Goal: Task Accomplishment & Management: Manage account settings

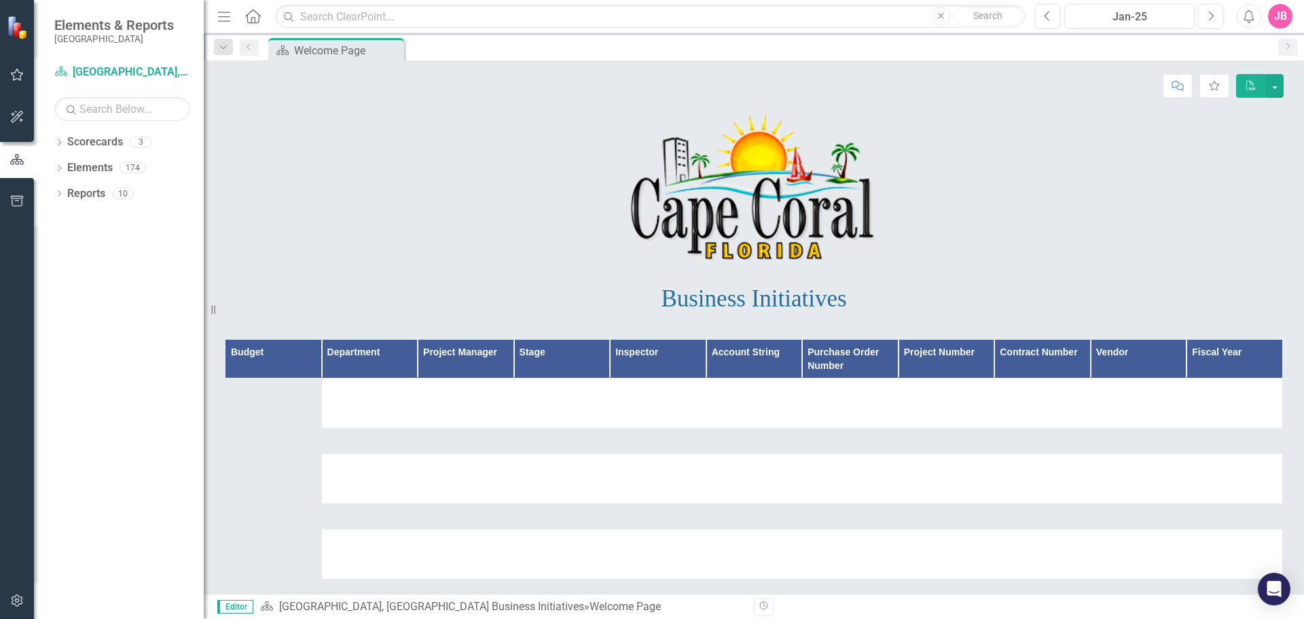
click at [11, 73] on icon "button" at bounding box center [17, 74] width 14 height 11
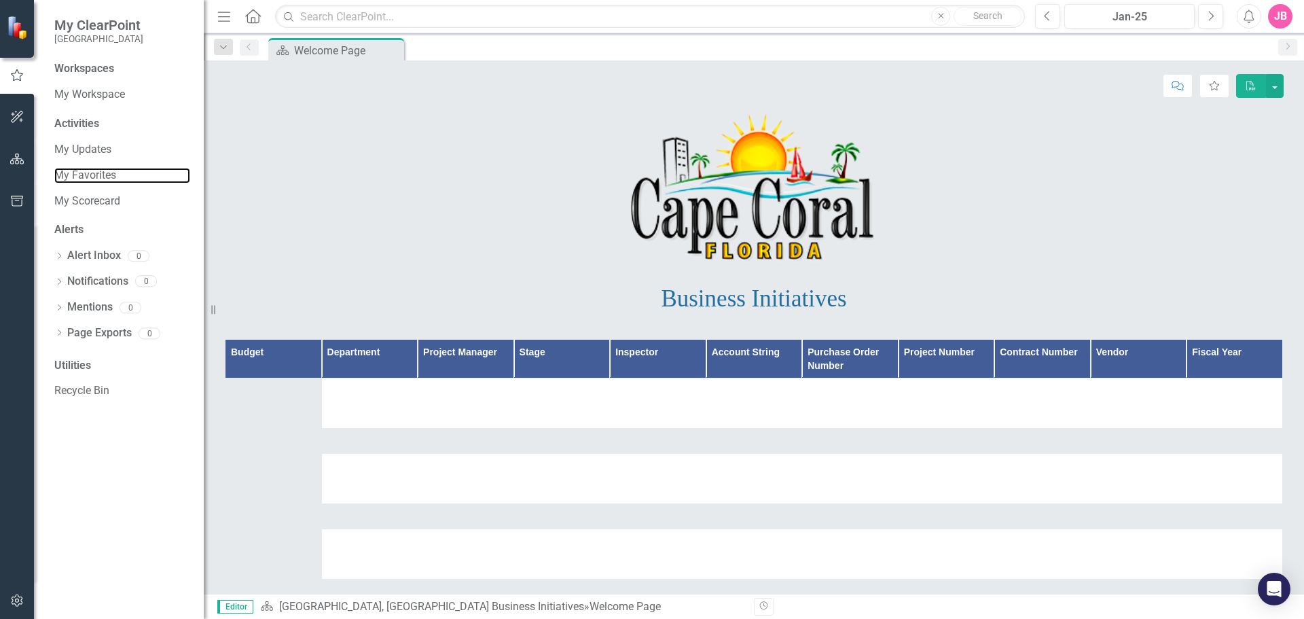
click at [79, 172] on link "My Favorites" at bounding box center [122, 176] width 136 height 16
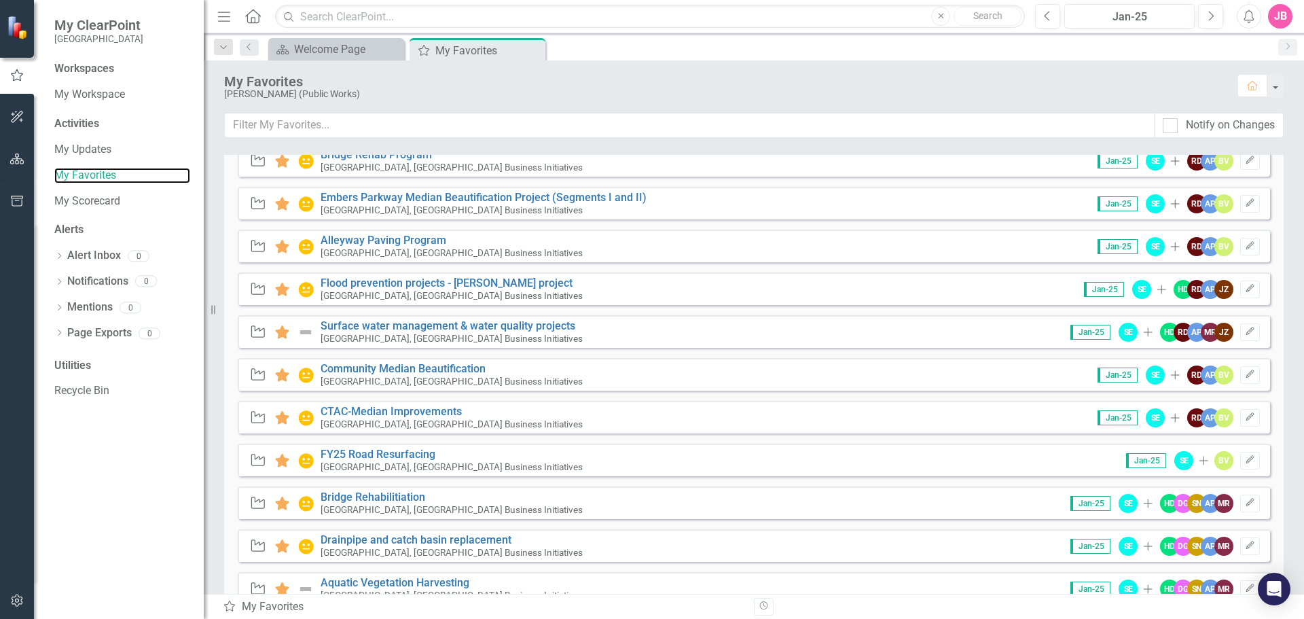
scroll to position [356, 0]
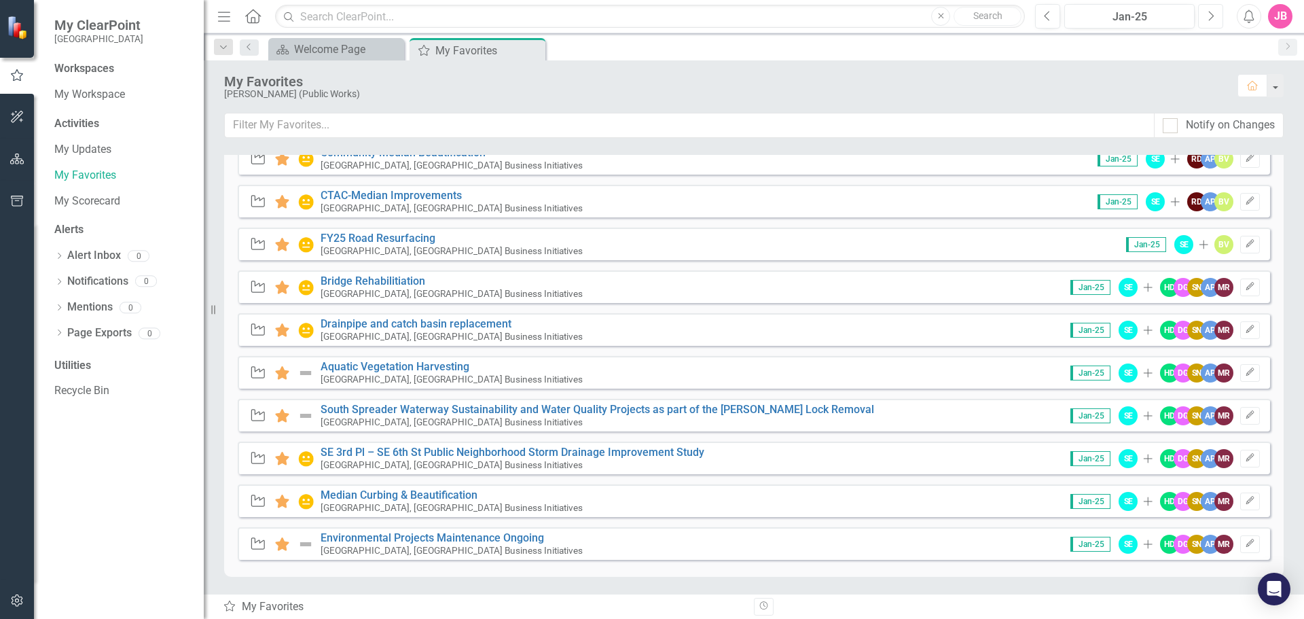
click at [1214, 10] on button "Next" at bounding box center [1210, 16] width 25 height 24
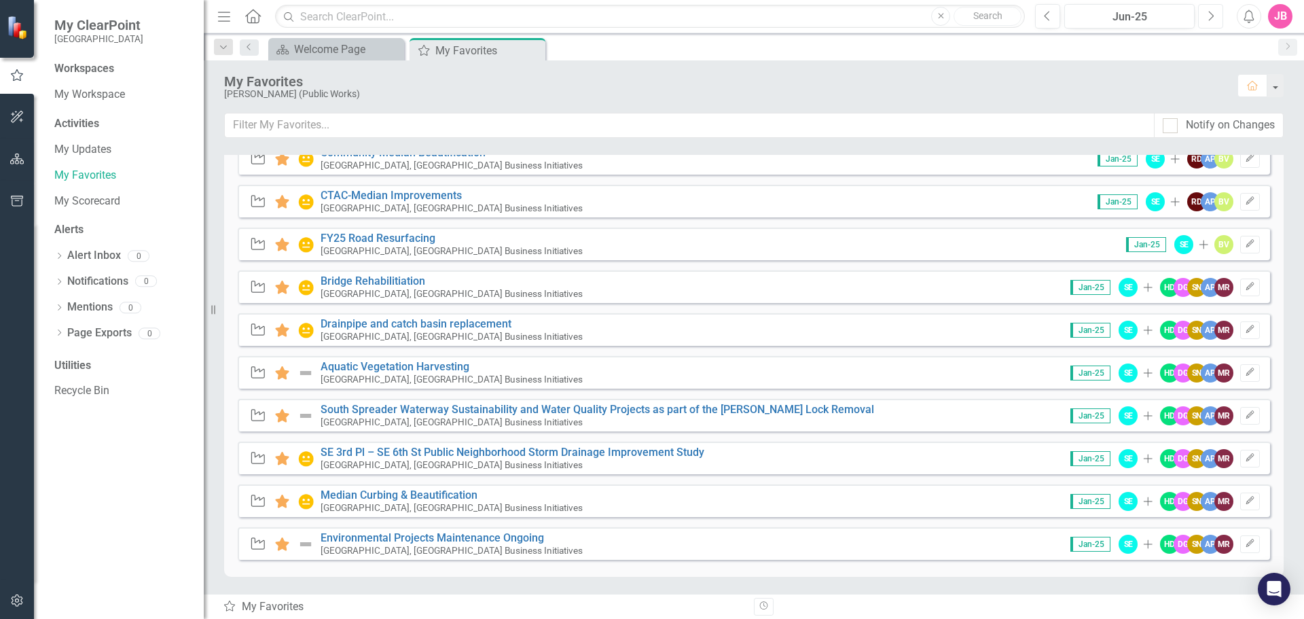
click at [1214, 10] on button "Next" at bounding box center [1210, 16] width 25 height 24
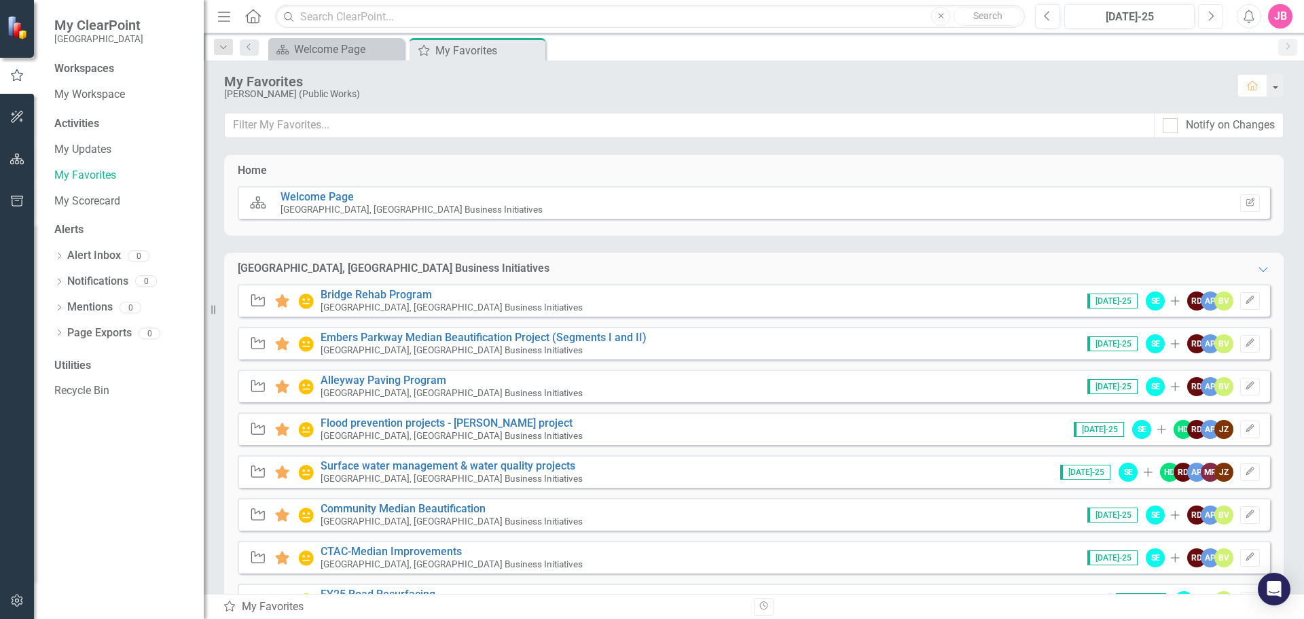
click at [1214, 10] on button "Next" at bounding box center [1210, 16] width 25 height 24
click at [376, 294] on link "Bridge Rehab Program" at bounding box center [376, 294] width 111 height 13
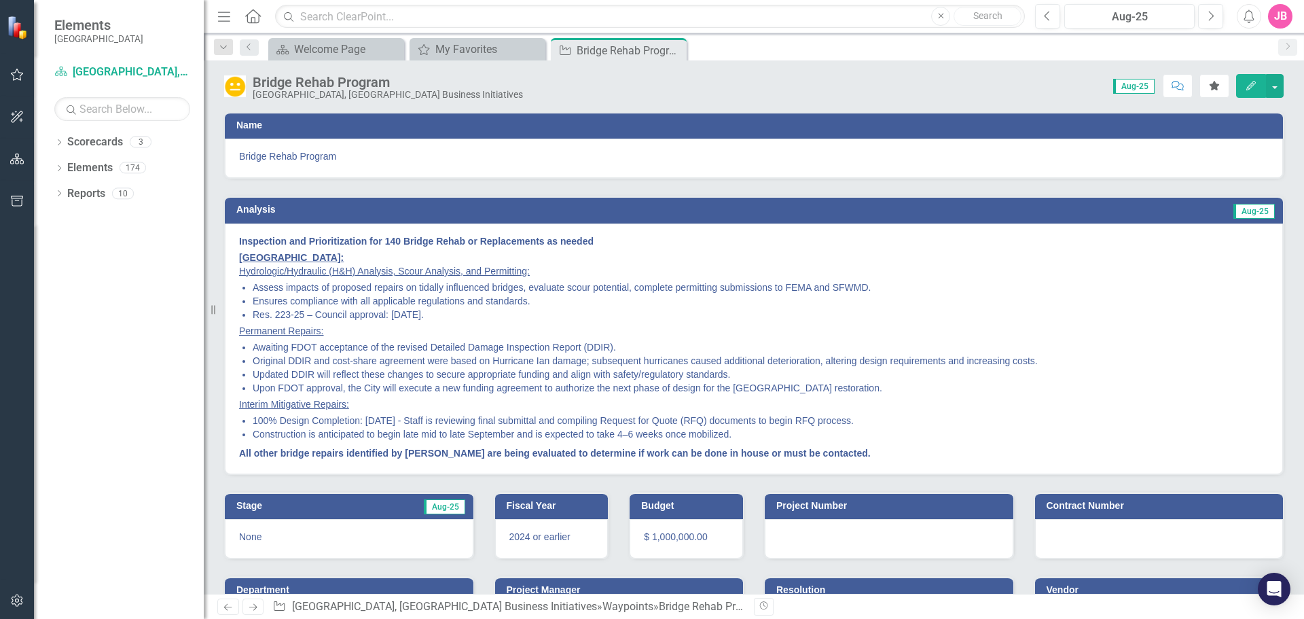
click at [0, 0] on icon at bounding box center [0, 0] width 0 height 0
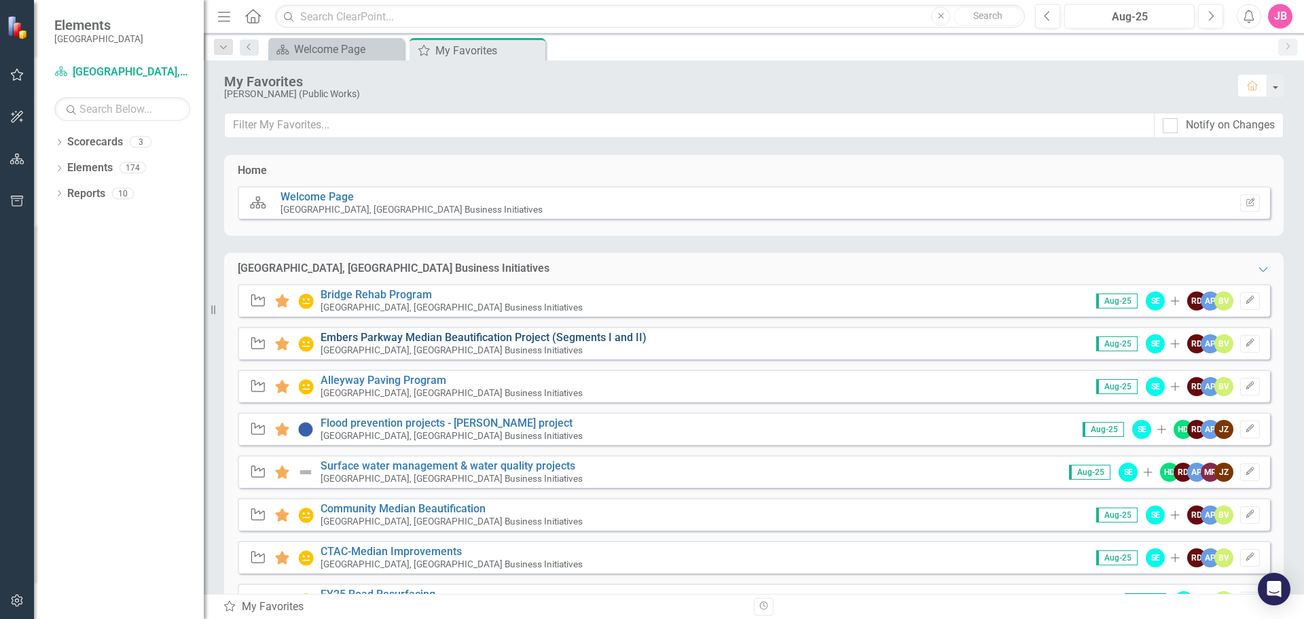
click at [368, 334] on link "Embers Parkway Median Beautification Project (Segments I and II)" at bounding box center [484, 337] width 326 height 13
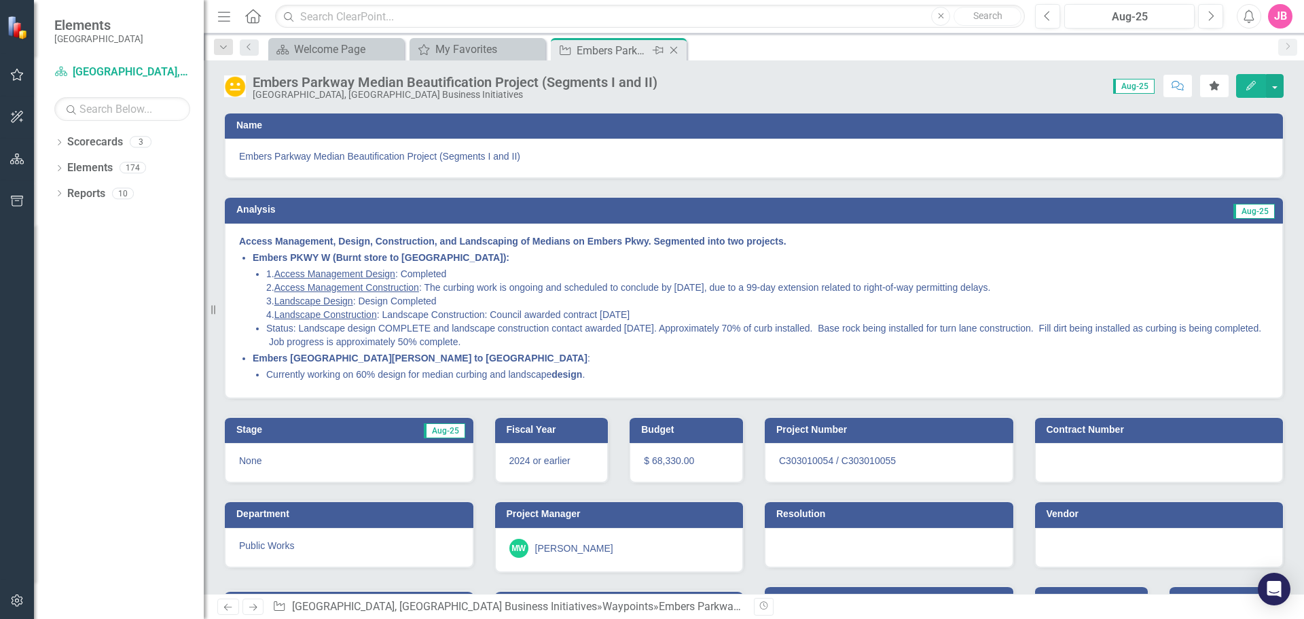
click at [677, 46] on icon "Close" at bounding box center [674, 50] width 14 height 11
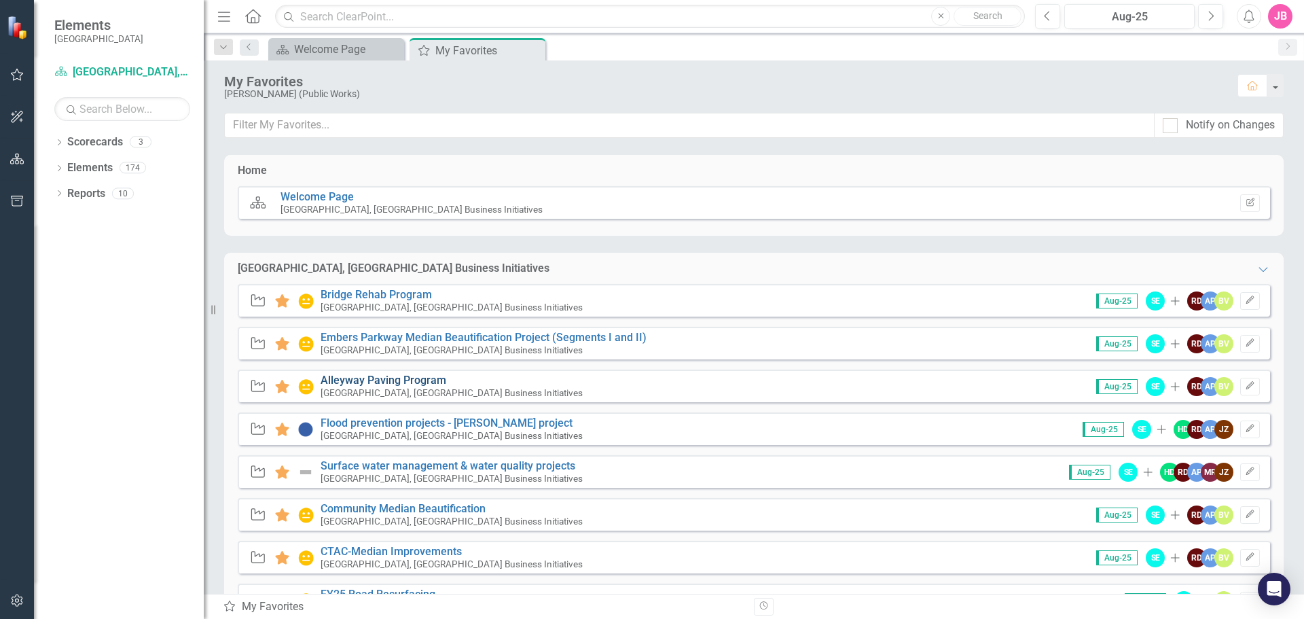
click at [361, 378] on link "Alleyway Paving Program" at bounding box center [384, 380] width 126 height 13
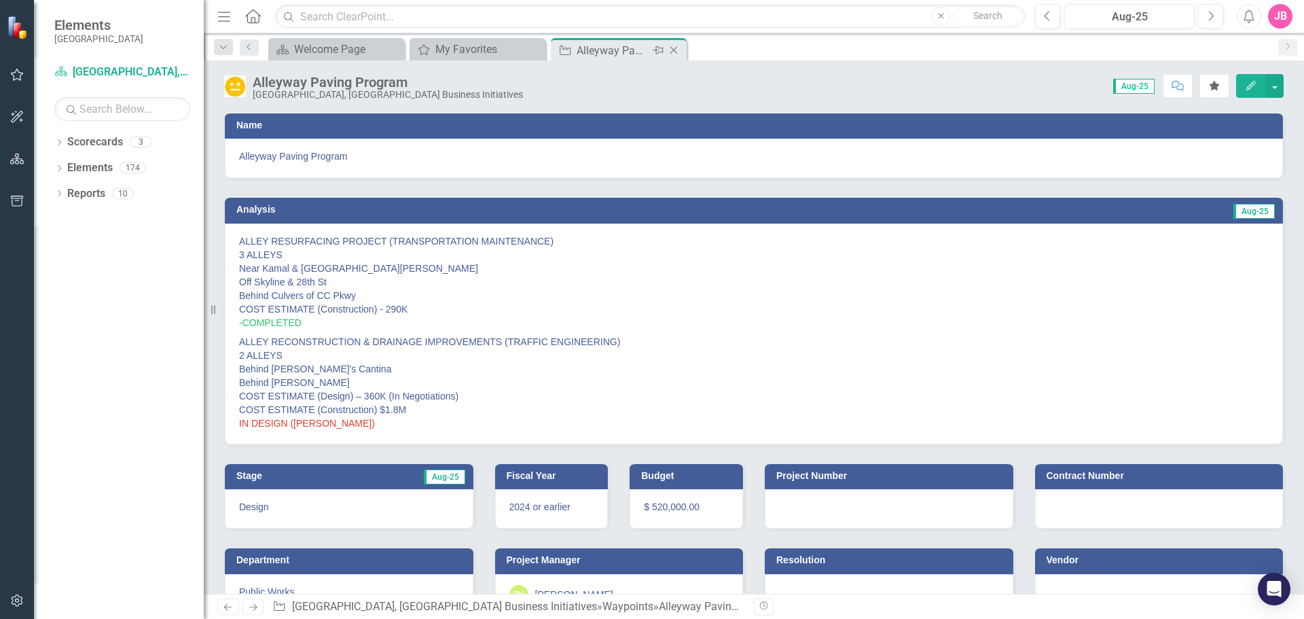
click at [676, 50] on icon "Close" at bounding box center [674, 50] width 14 height 11
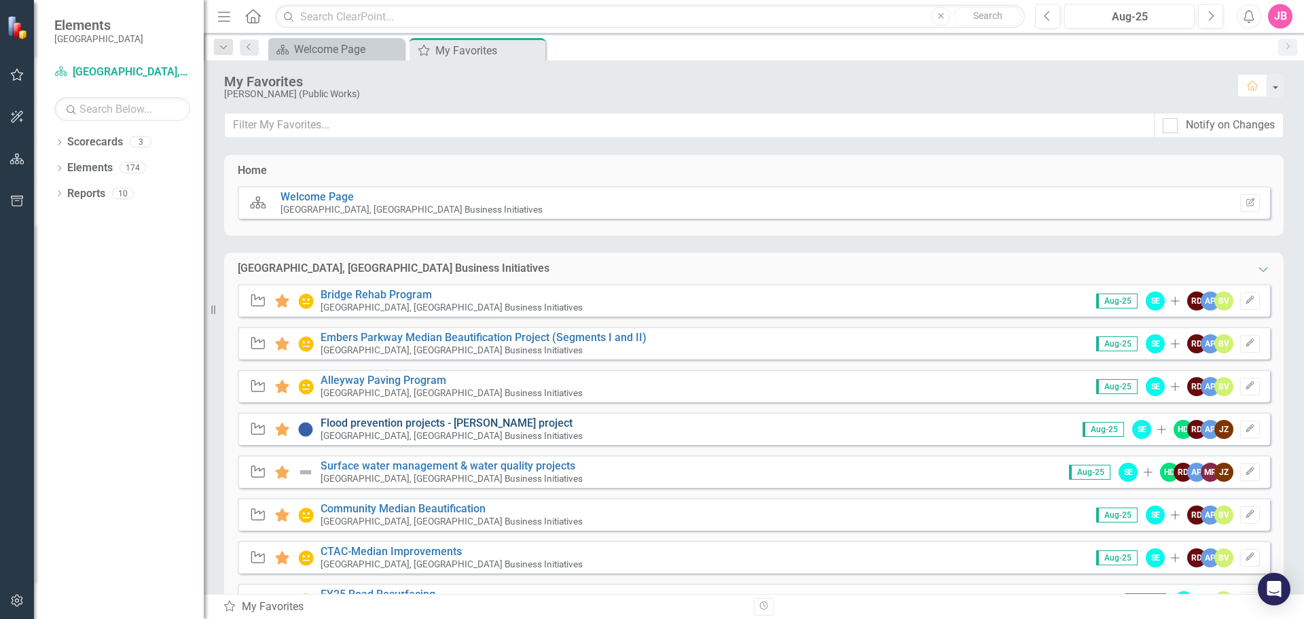
click at [372, 423] on link "Flood prevention projects - [PERSON_NAME] project" at bounding box center [447, 422] width 252 height 13
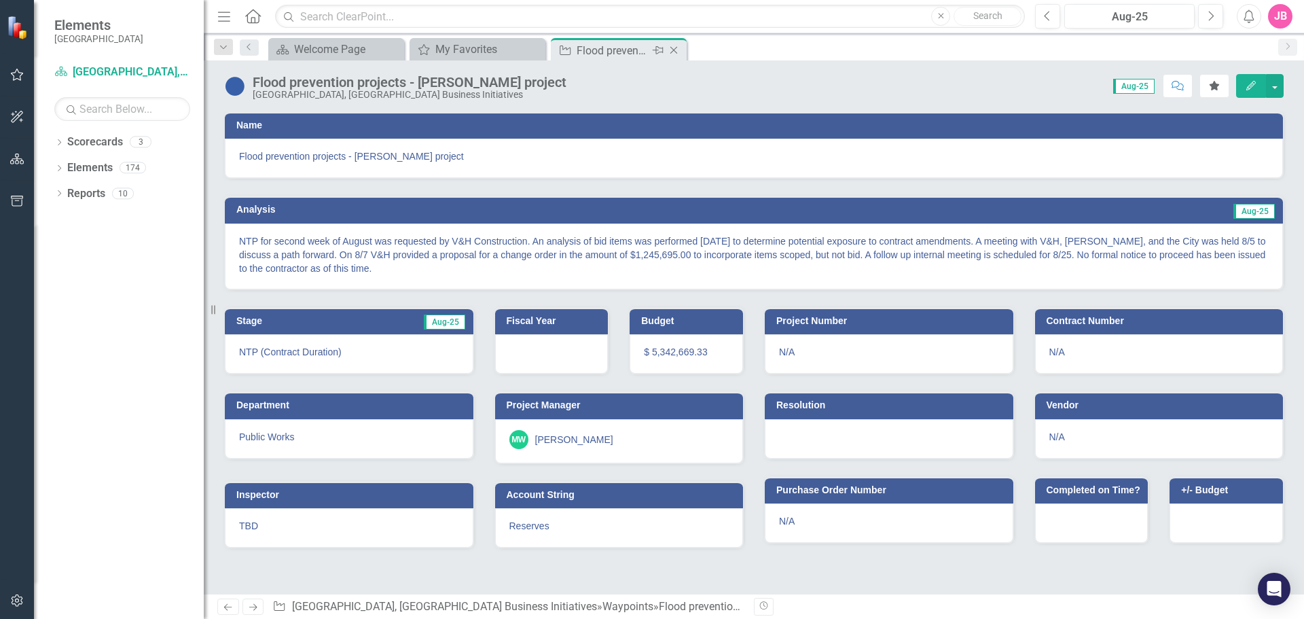
click at [676, 48] on icon at bounding box center [673, 50] width 7 height 7
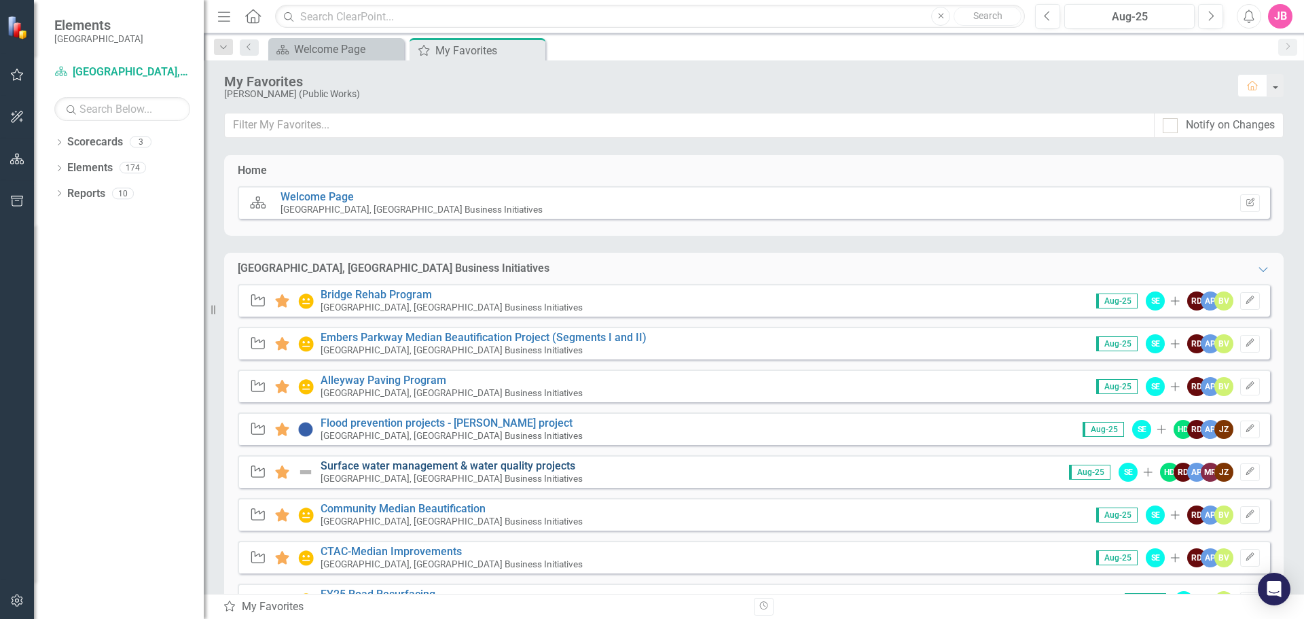
click at [365, 462] on link "Surface water management & water quality projects" at bounding box center [448, 465] width 255 height 13
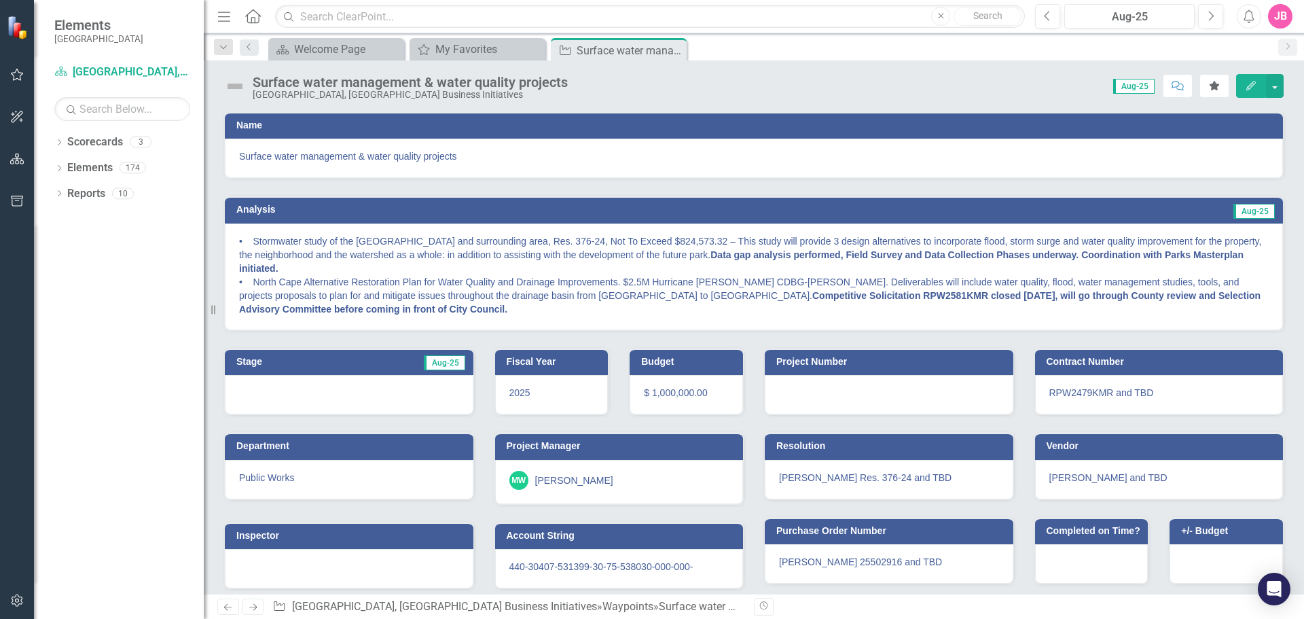
click at [1249, 85] on icon "Edit" at bounding box center [1251, 86] width 12 height 10
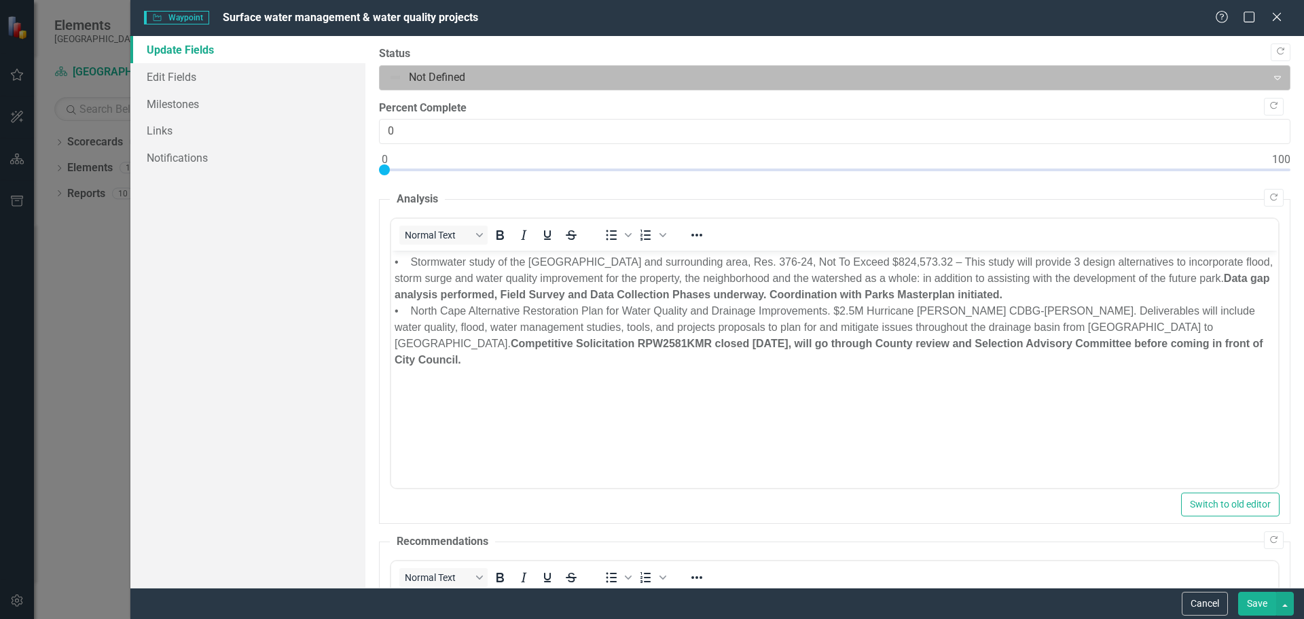
click at [421, 79] on div at bounding box center [824, 78] width 870 height 18
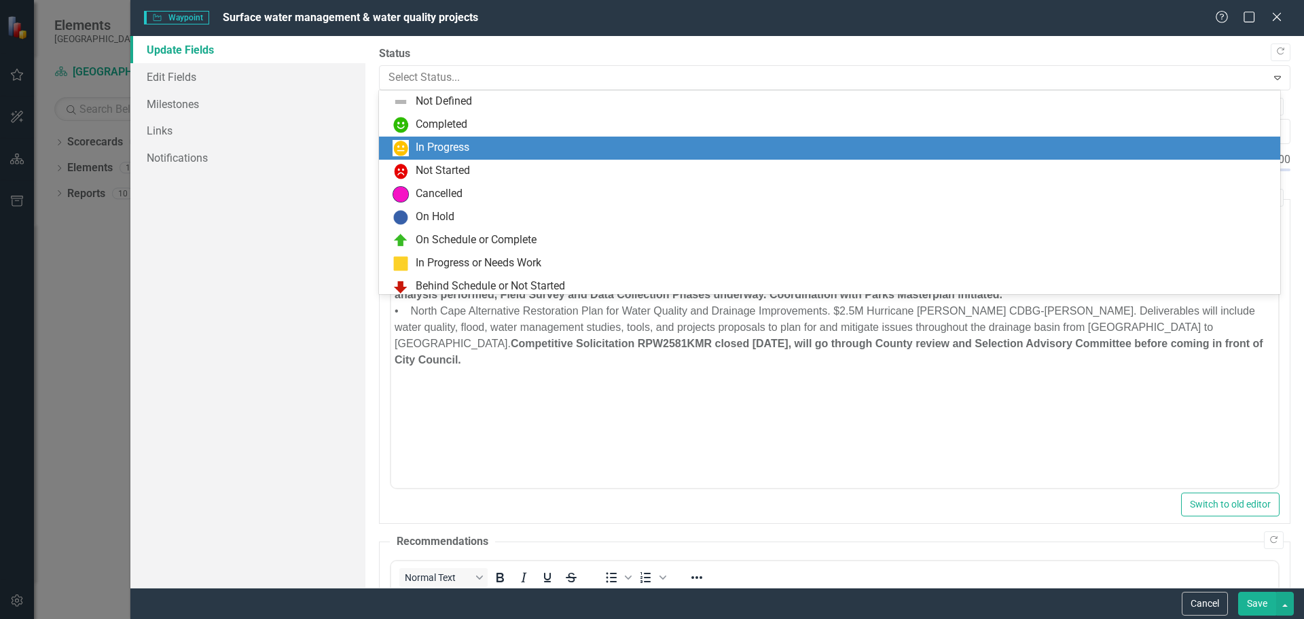
click at [439, 142] on div "In Progress" at bounding box center [443, 148] width 54 height 16
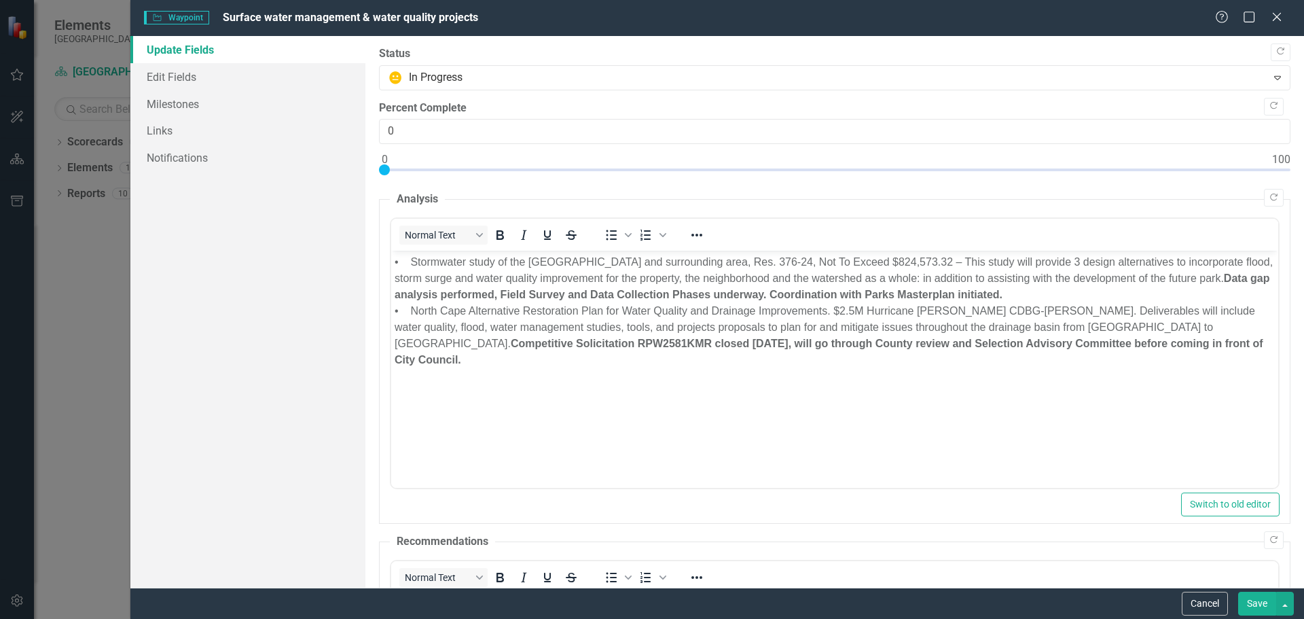
click at [1267, 607] on button "Save" at bounding box center [1257, 604] width 38 height 24
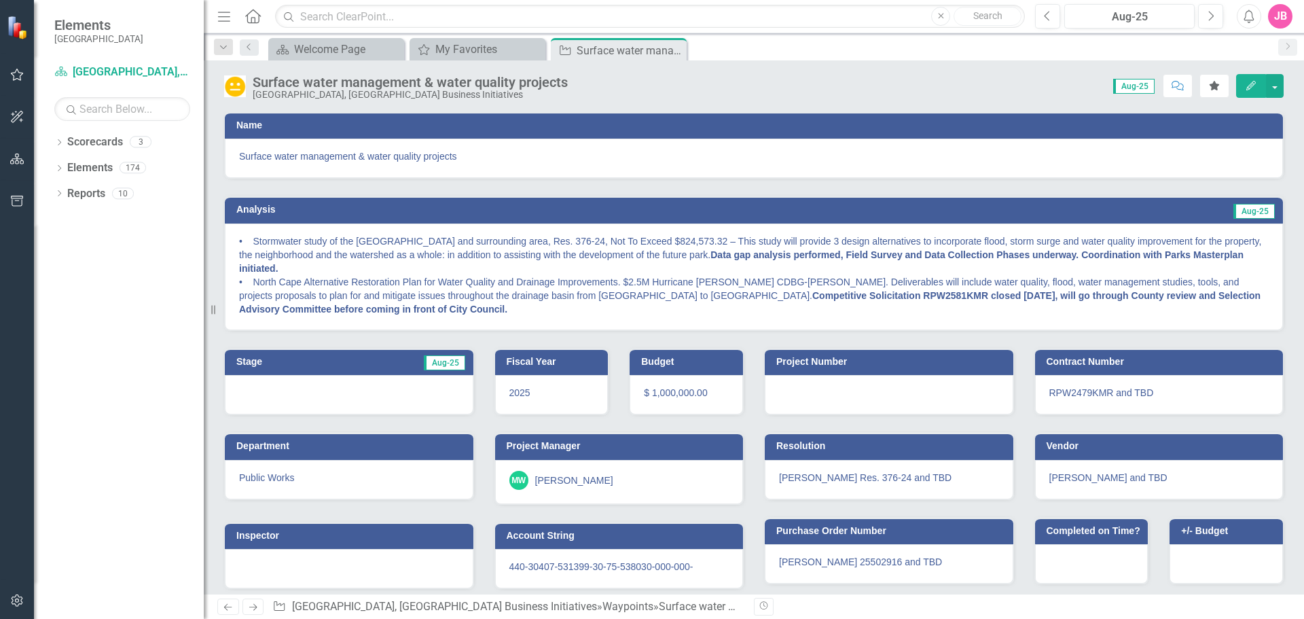
click at [0, 0] on icon "Close" at bounding box center [0, 0] width 0 height 0
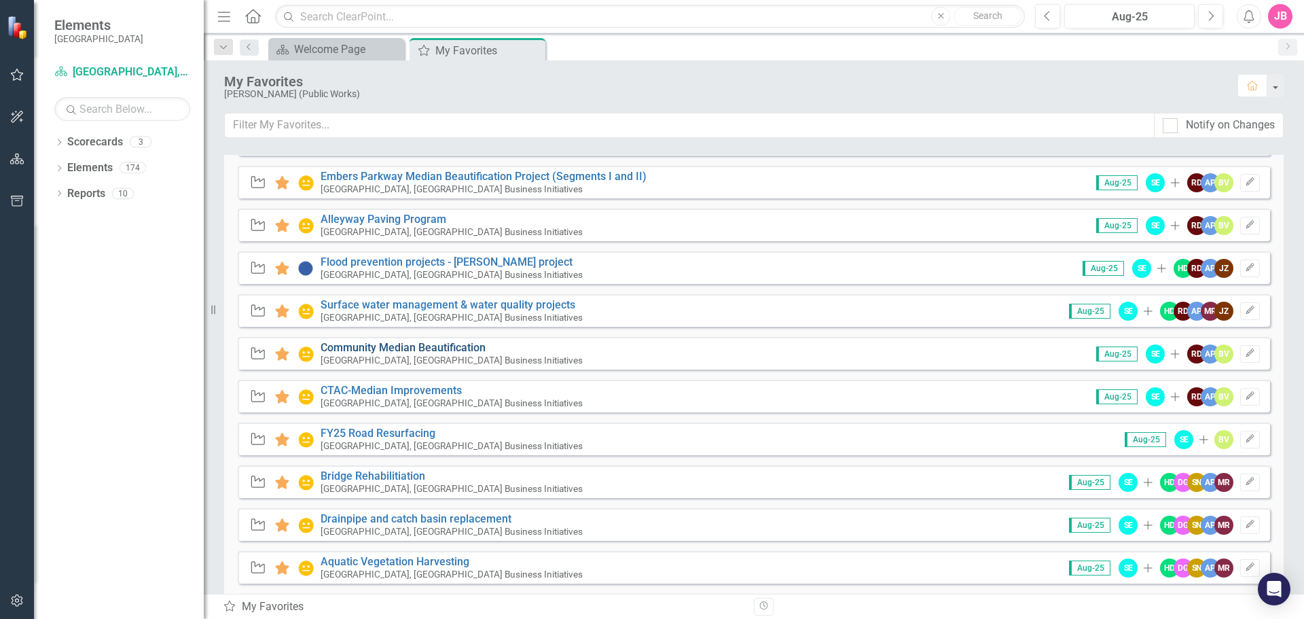
scroll to position [204, 0]
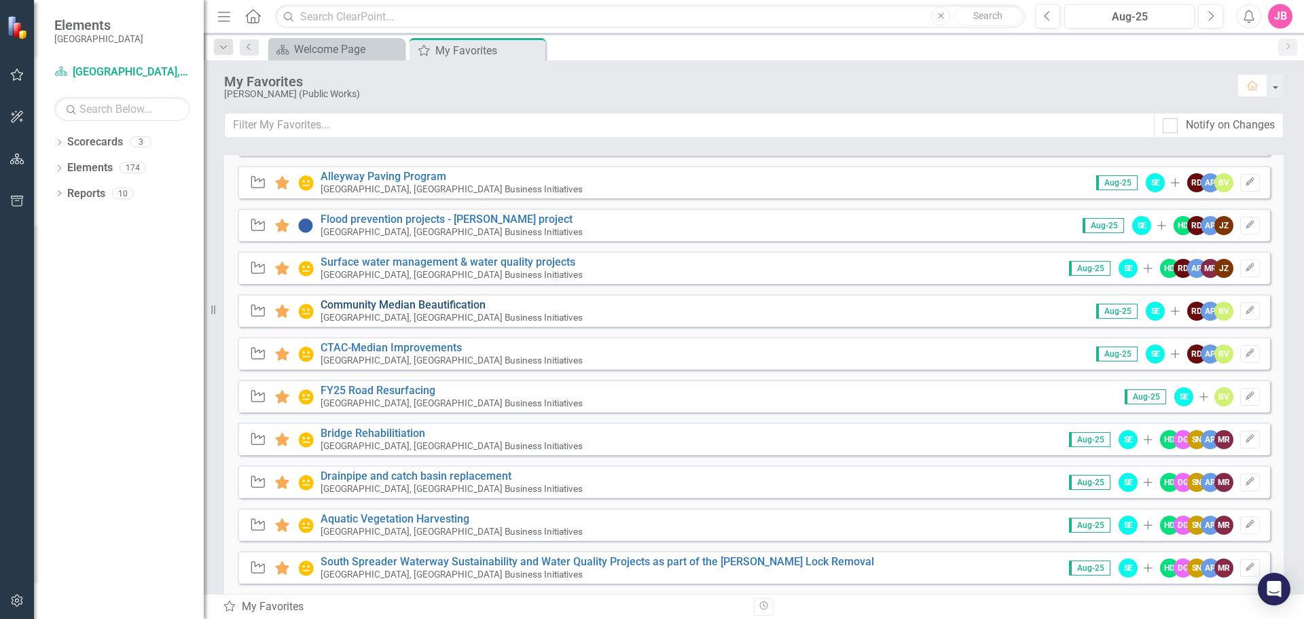
click at [383, 304] on link "Community Median Beautification" at bounding box center [403, 304] width 165 height 13
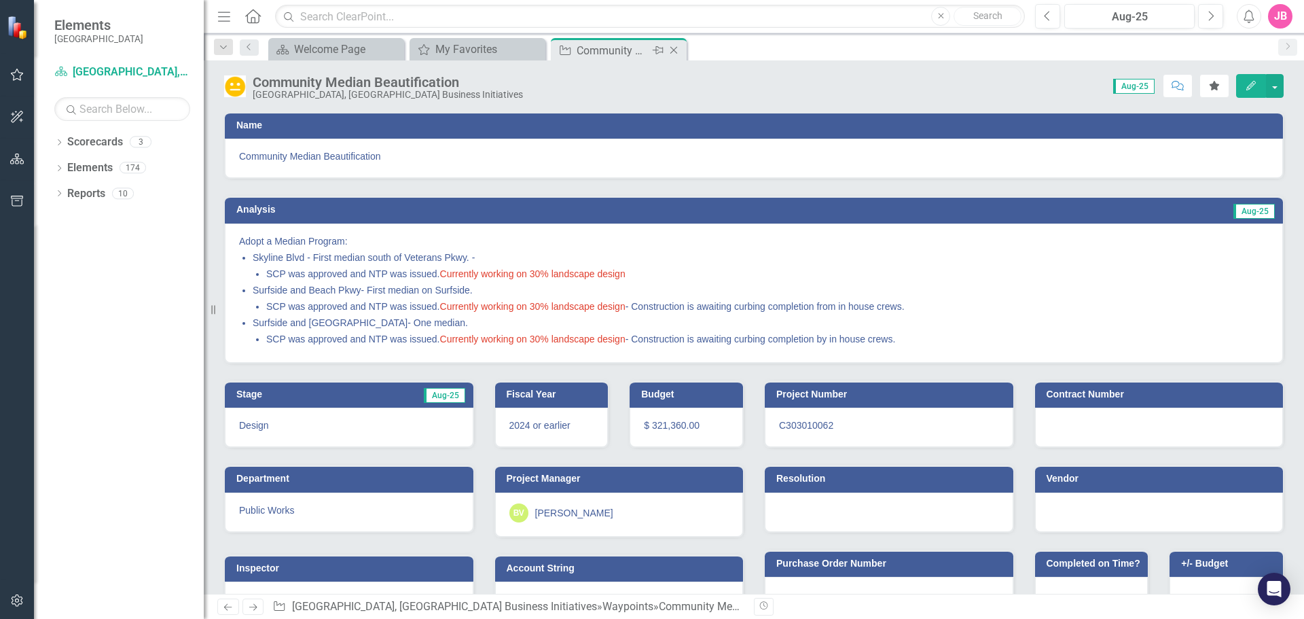
click at [672, 48] on icon "Close" at bounding box center [674, 50] width 14 height 11
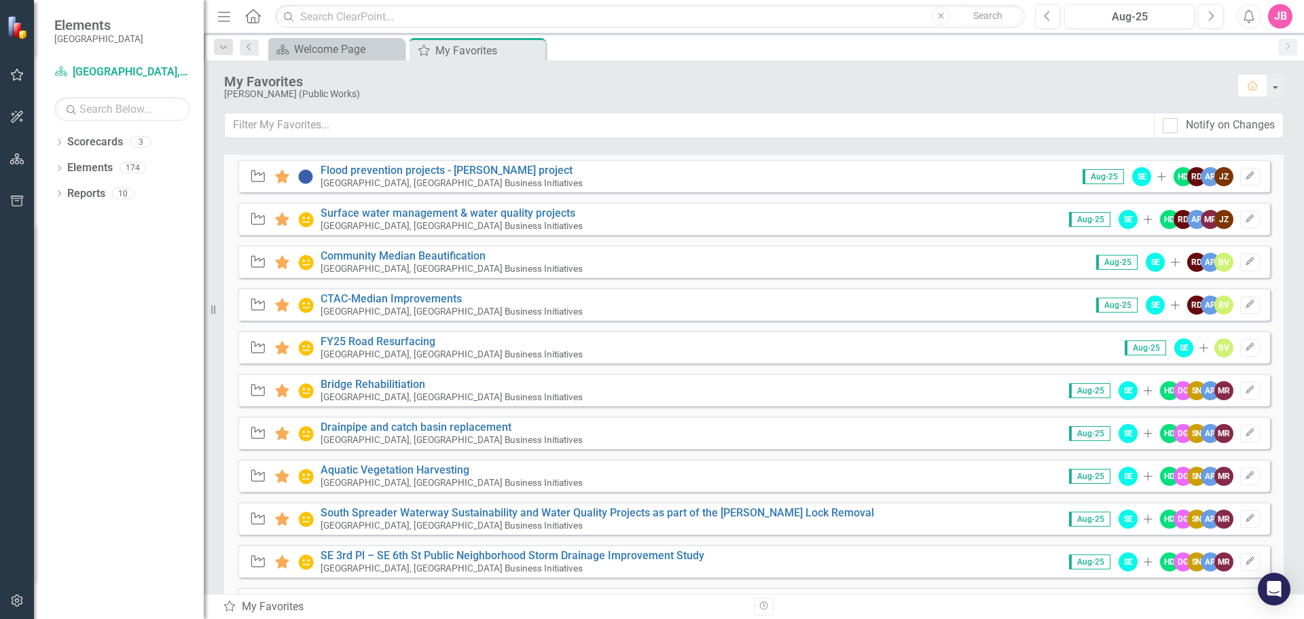
scroll to position [272, 0]
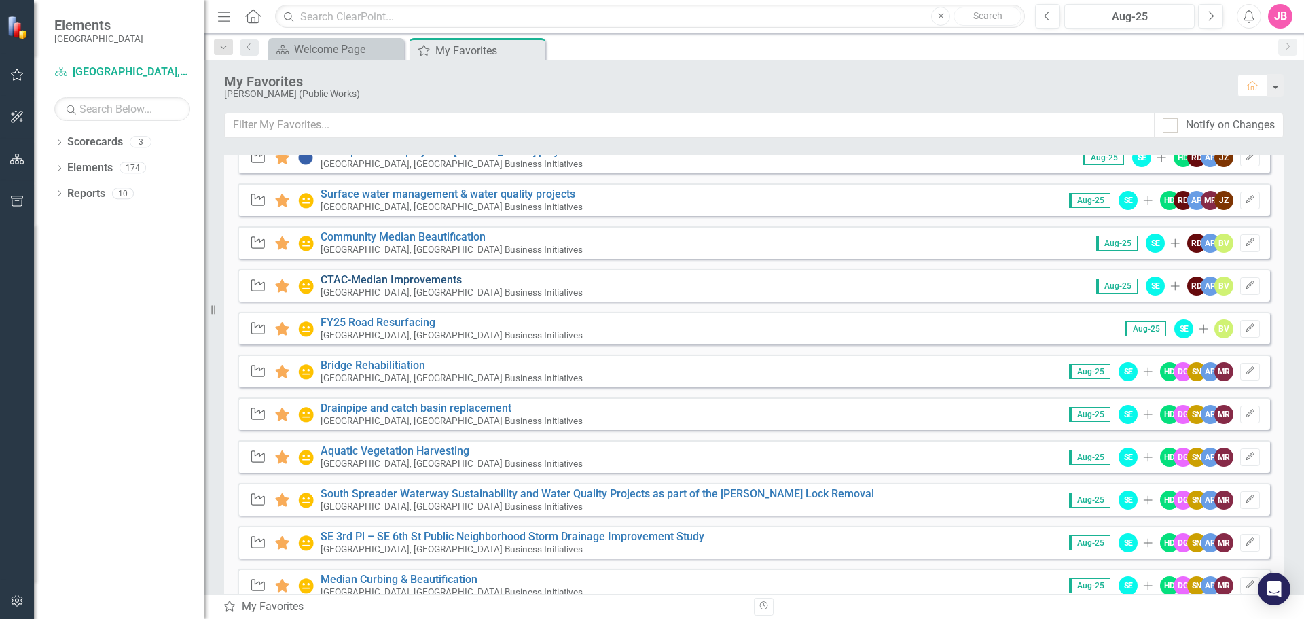
click at [376, 281] on link "CTAC-Median Improvements" at bounding box center [391, 279] width 141 height 13
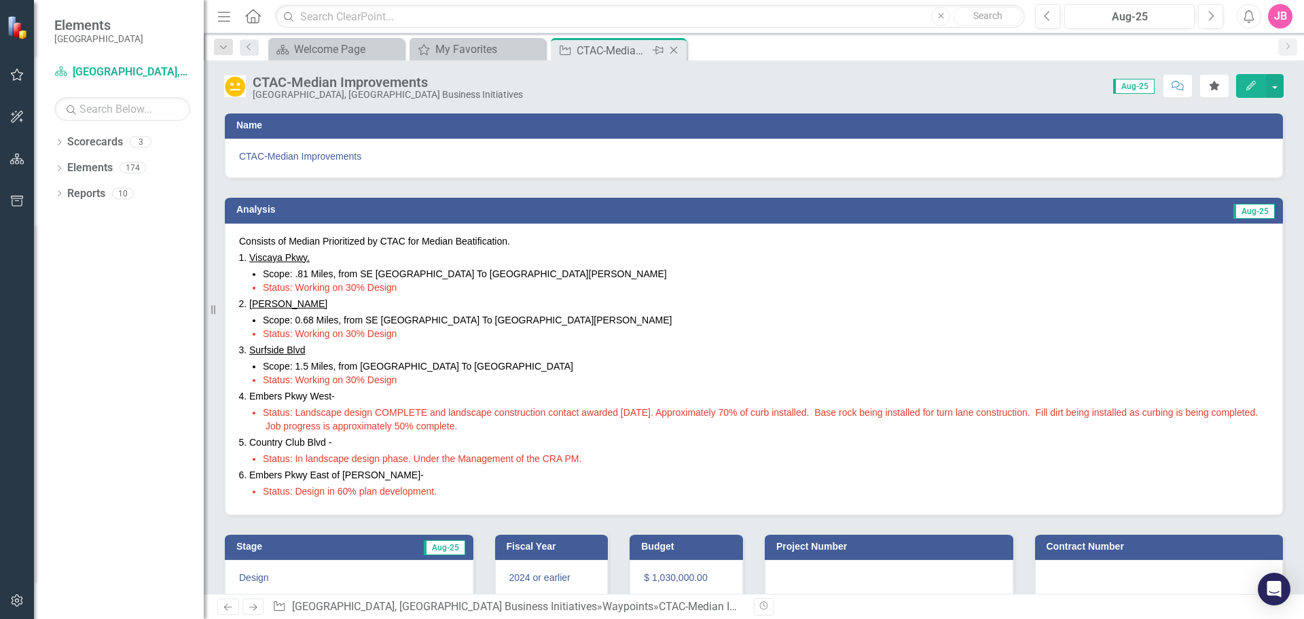
click at [677, 53] on icon "Close" at bounding box center [674, 50] width 14 height 11
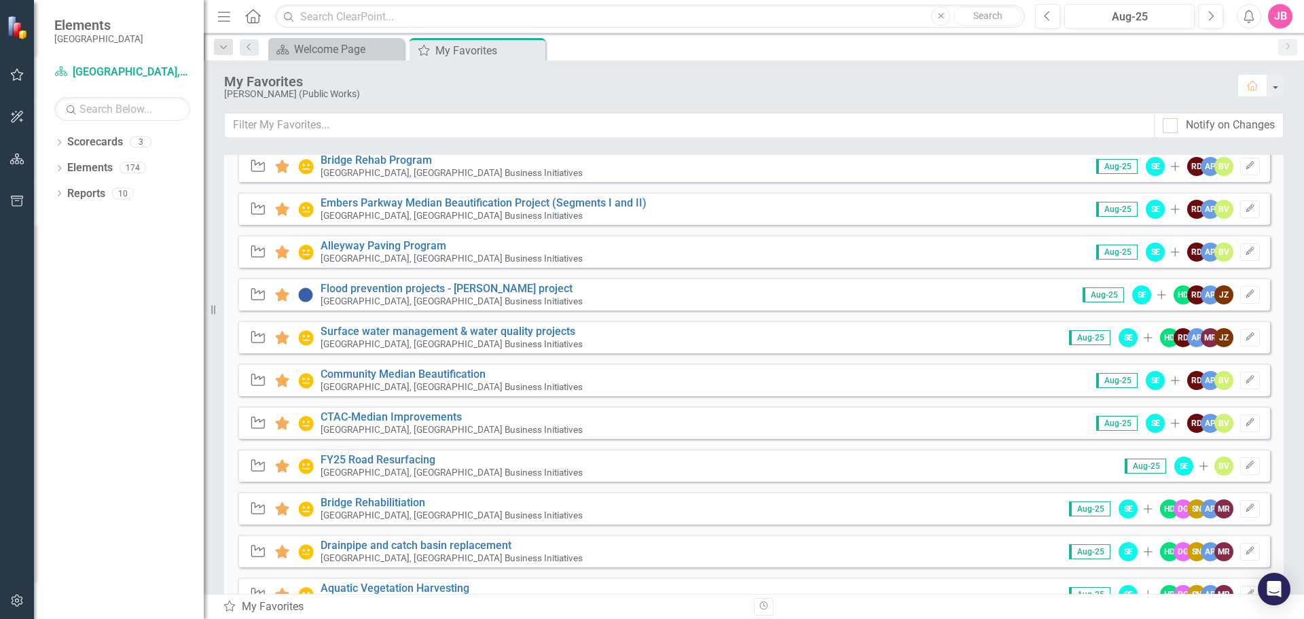
scroll to position [136, 0]
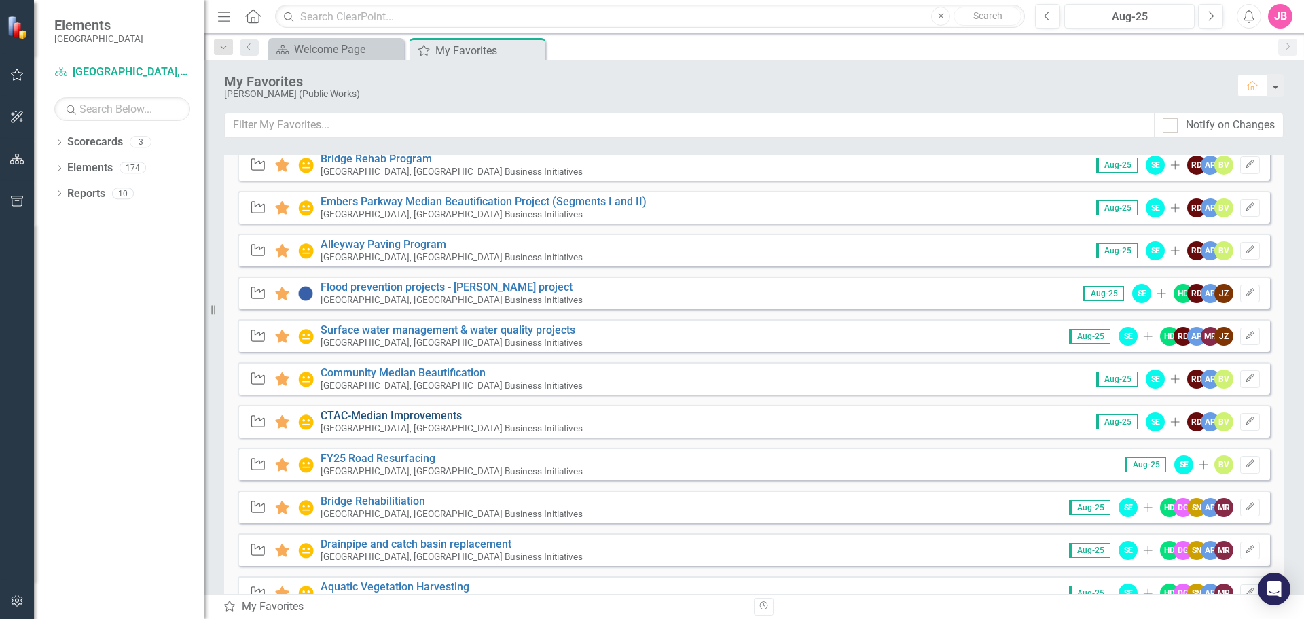
click at [433, 415] on link "CTAC-Median Improvements" at bounding box center [391, 415] width 141 height 13
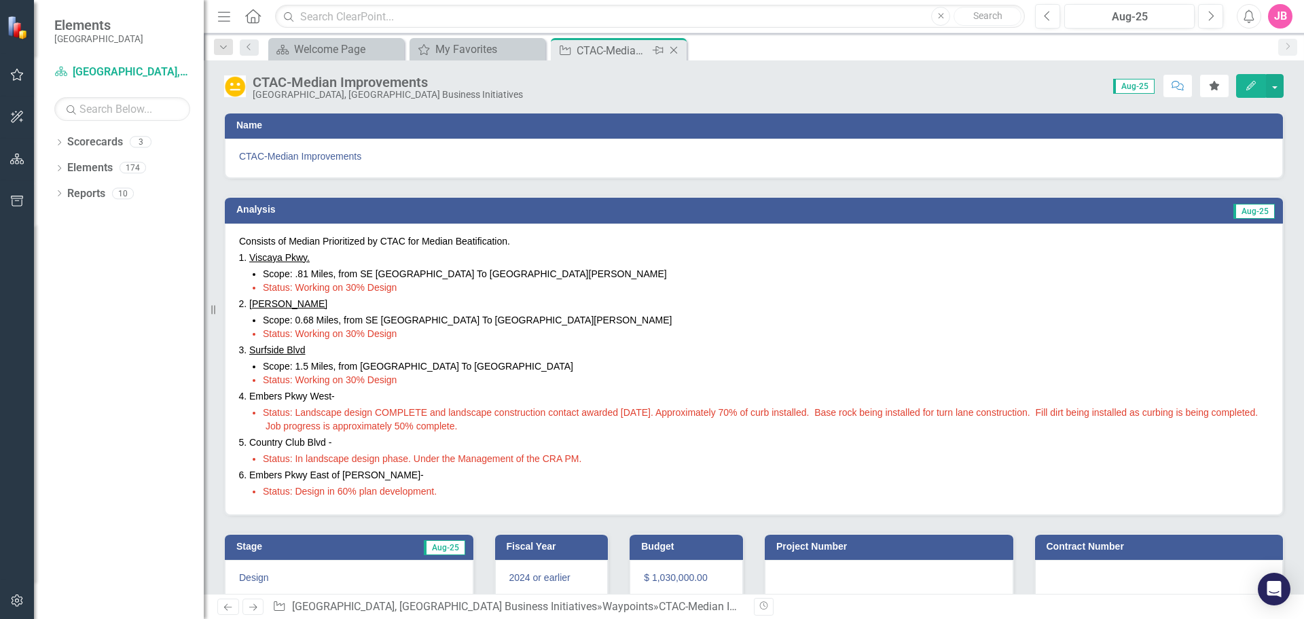
click at [676, 48] on icon at bounding box center [673, 50] width 7 height 7
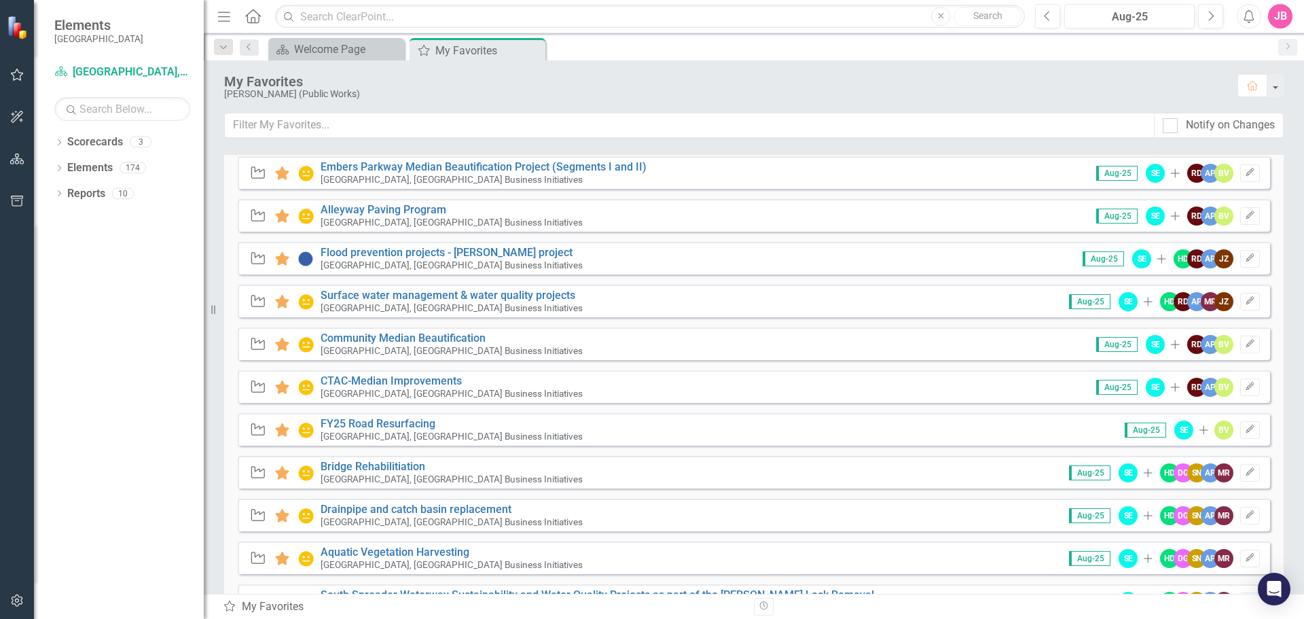
scroll to position [204, 0]
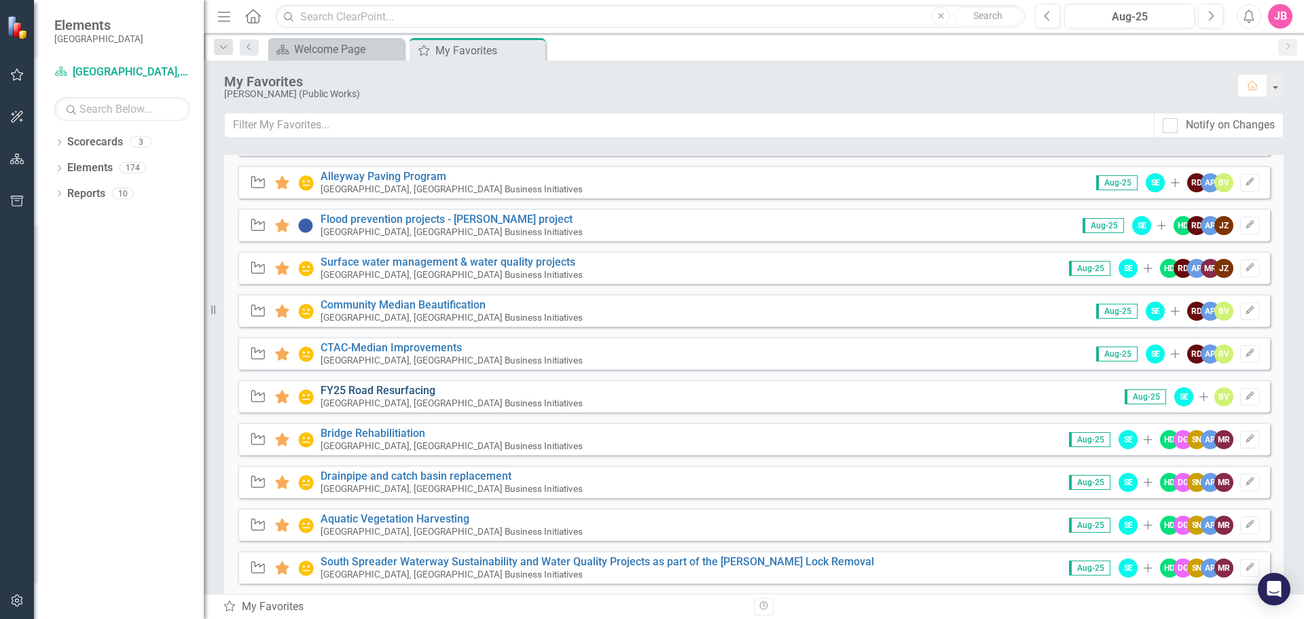
click at [385, 393] on link "FY25 Road Resurfacing" at bounding box center [378, 390] width 115 height 13
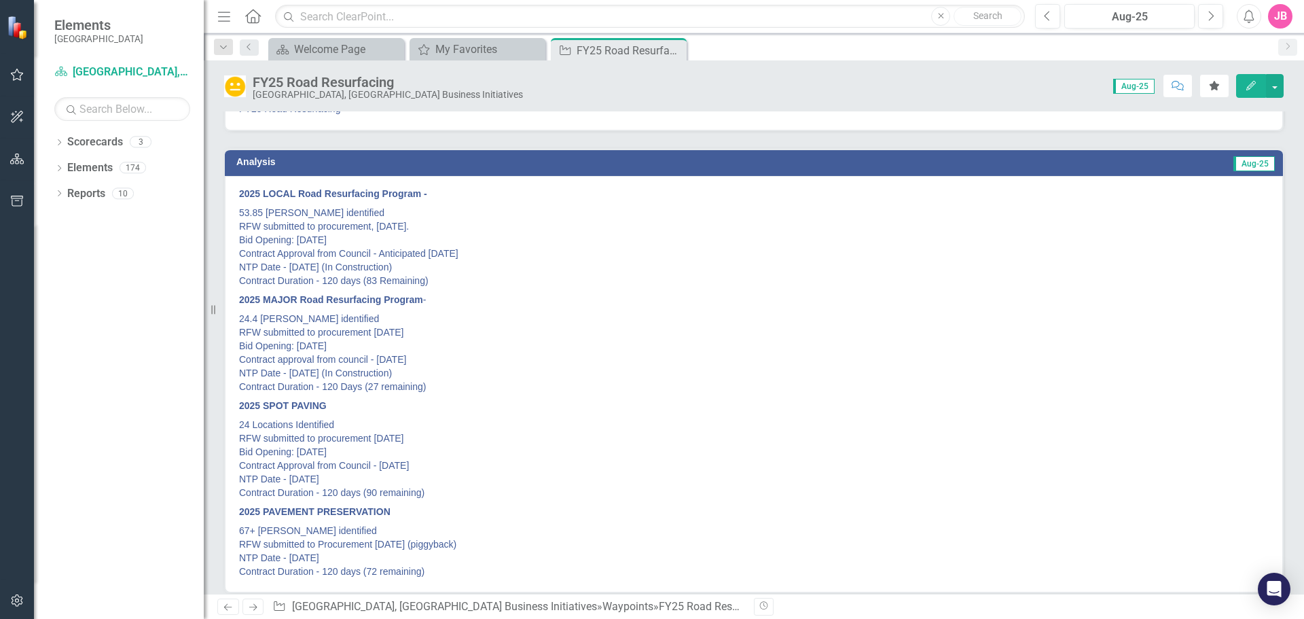
scroll to position [68, 0]
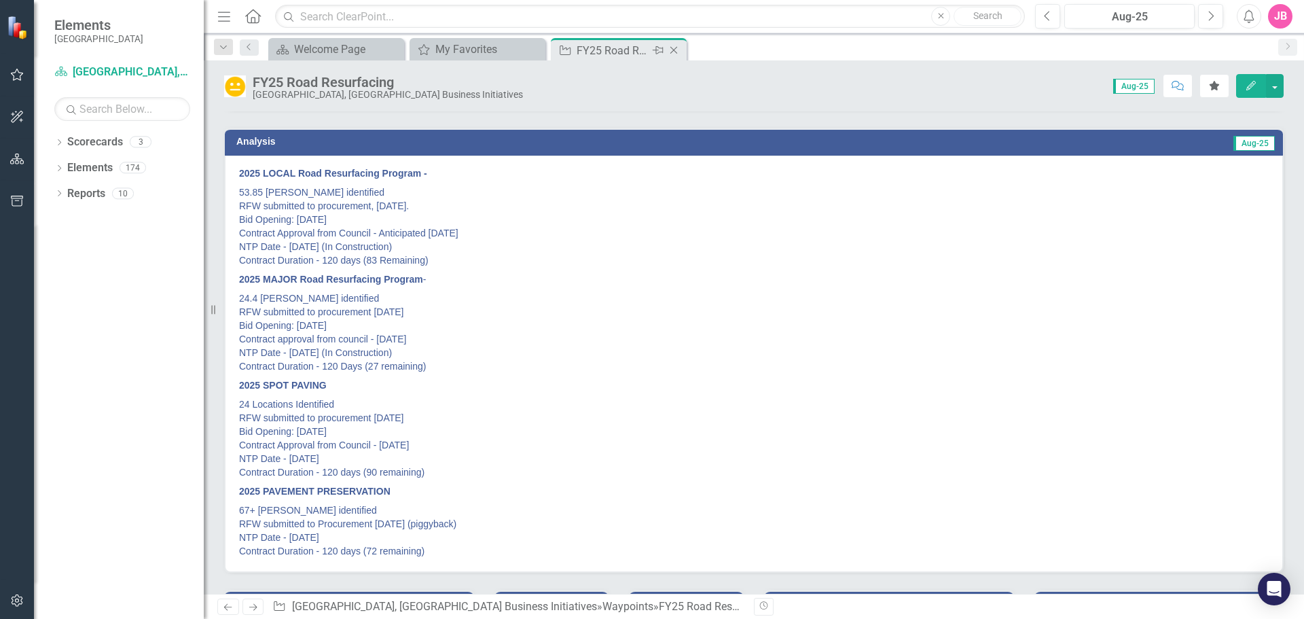
click at [681, 46] on icon "Close" at bounding box center [674, 50] width 14 height 11
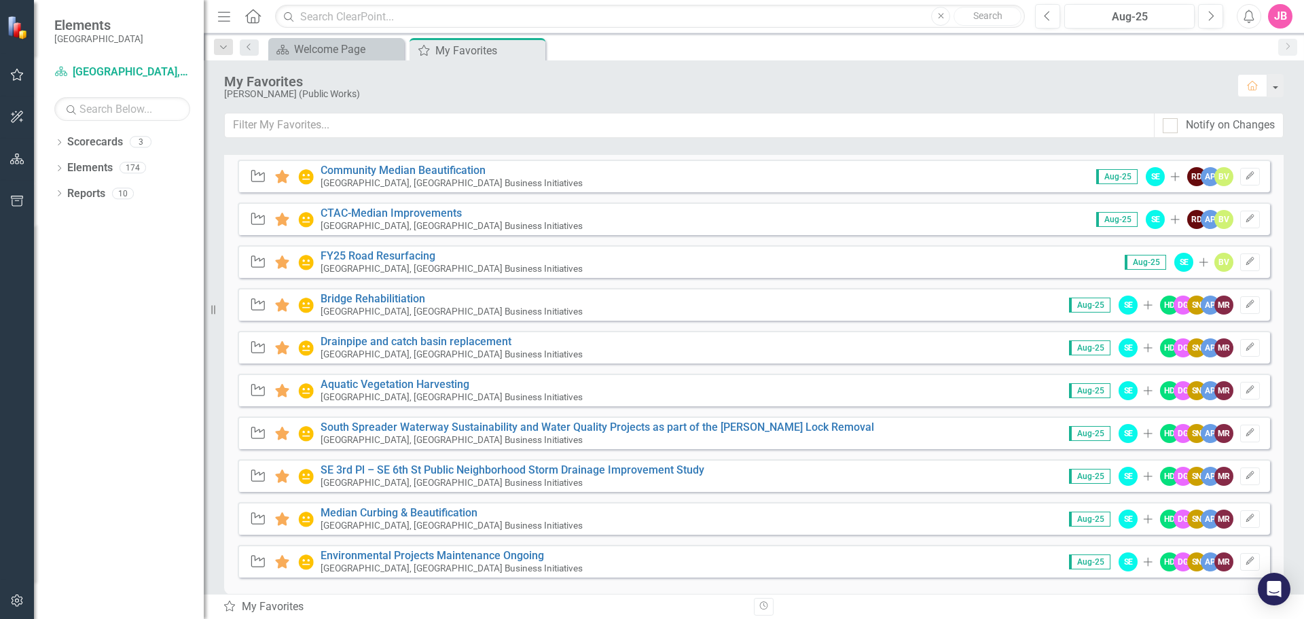
scroll to position [340, 0]
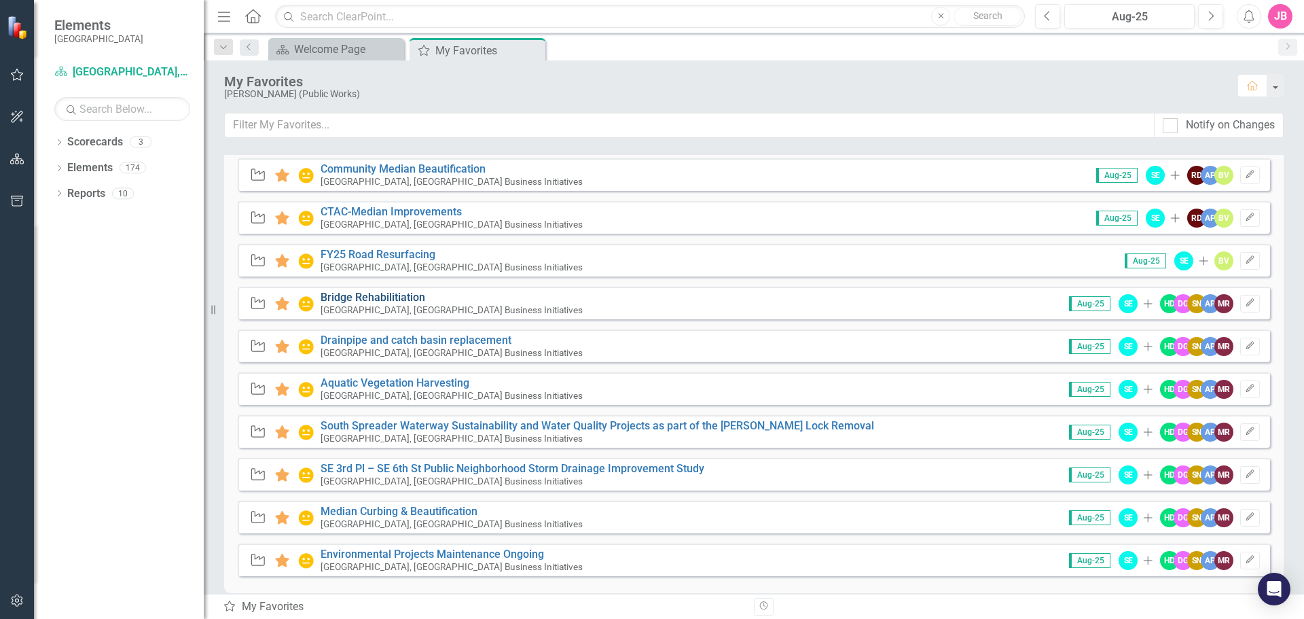
click at [376, 295] on link "Bridge Rehabilitiation" at bounding box center [373, 297] width 105 height 13
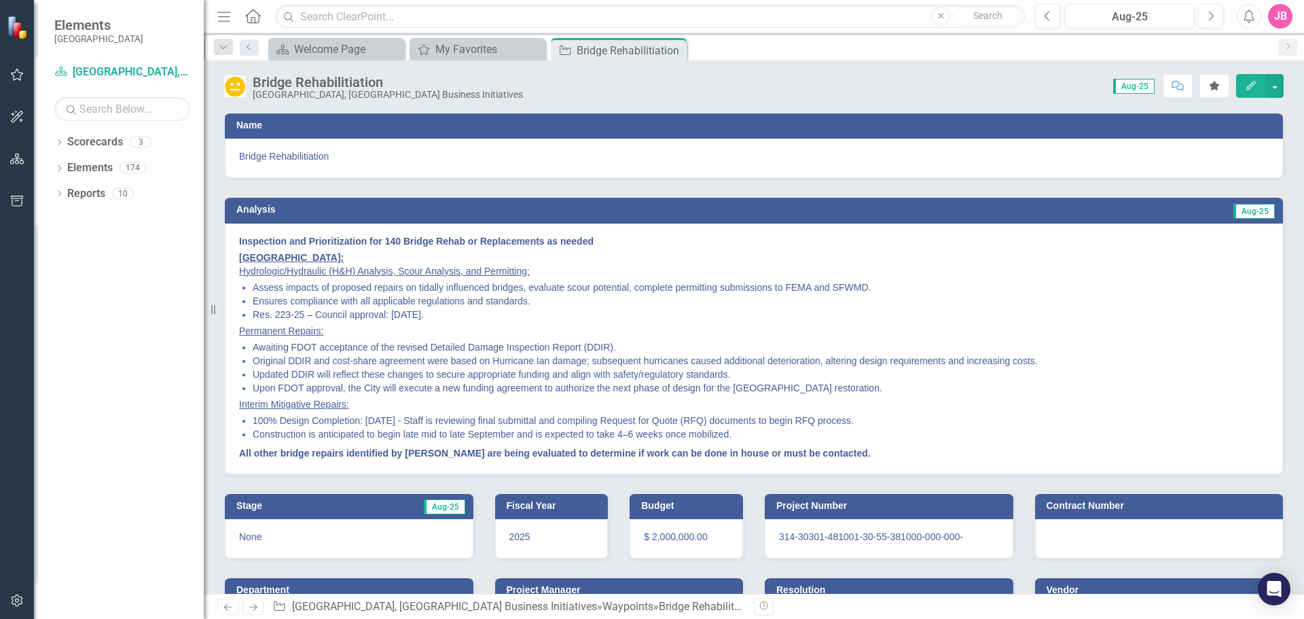
click at [0, 0] on icon "Close" at bounding box center [0, 0] width 0 height 0
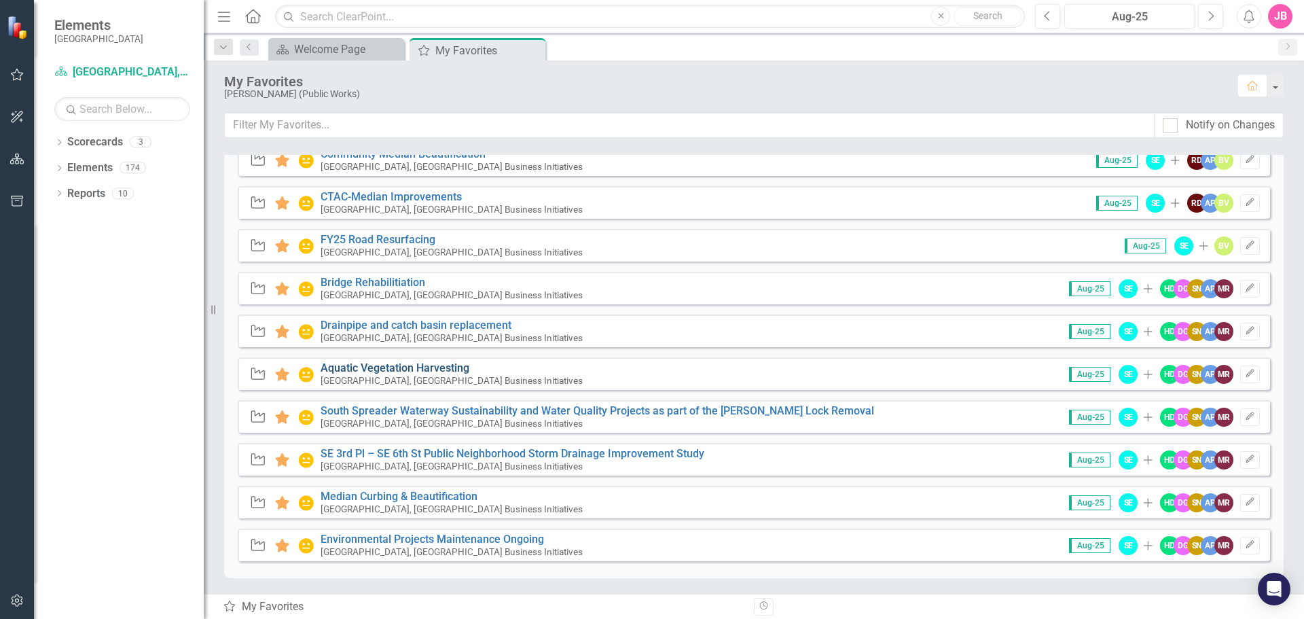
scroll to position [356, 0]
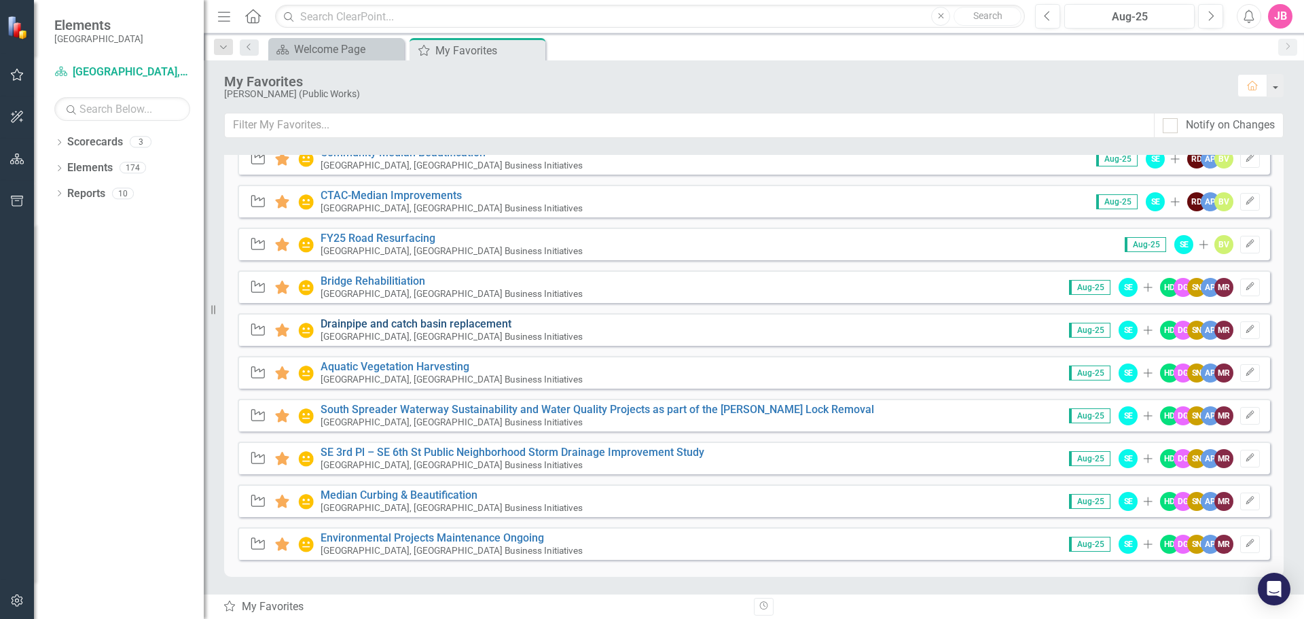
click at [355, 321] on link "Drainpipe and catch basin replacement" at bounding box center [416, 323] width 191 height 13
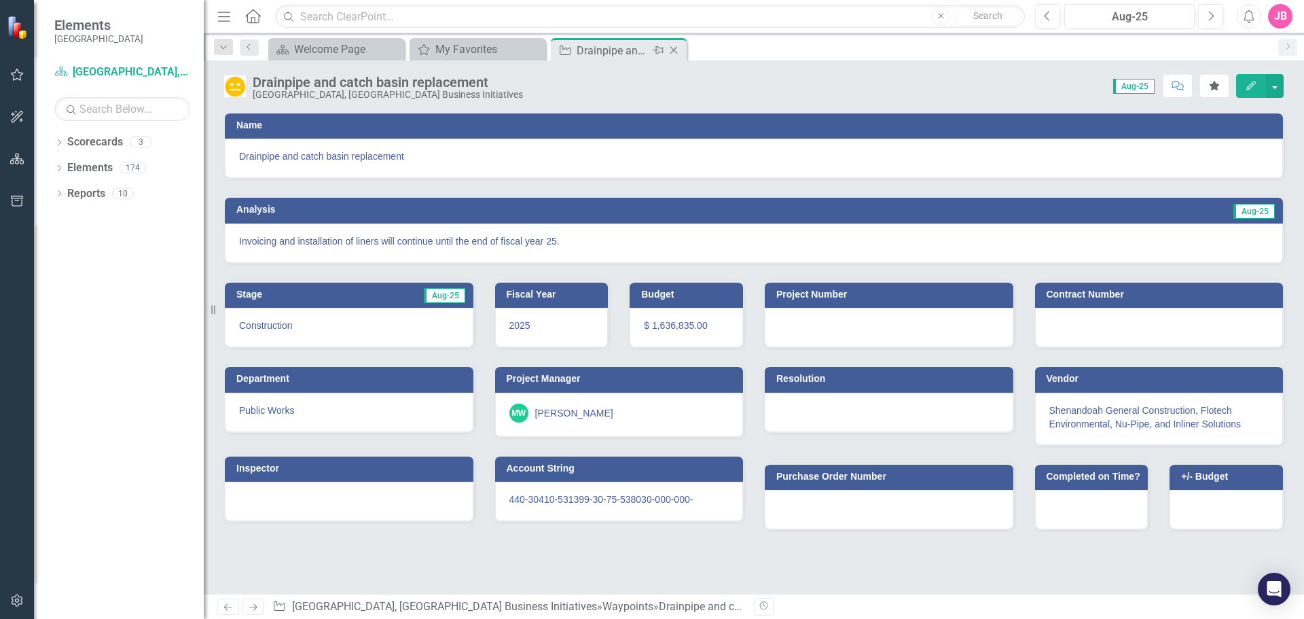
click at [674, 50] on icon at bounding box center [673, 50] width 7 height 7
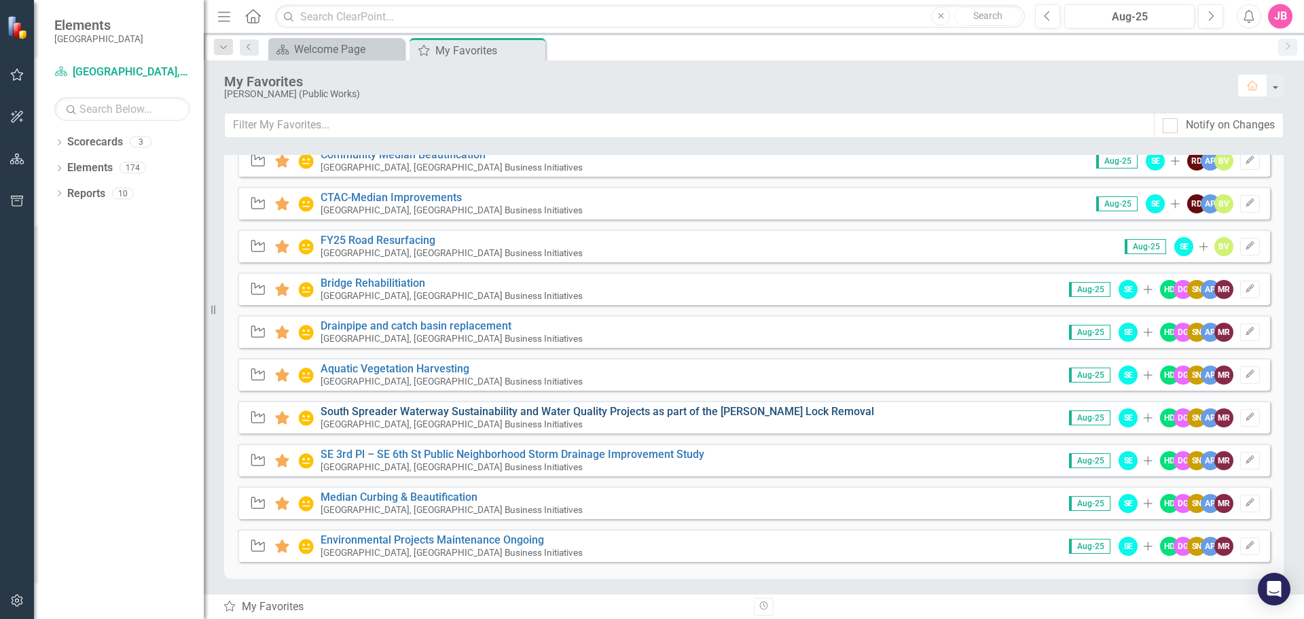
scroll to position [356, 0]
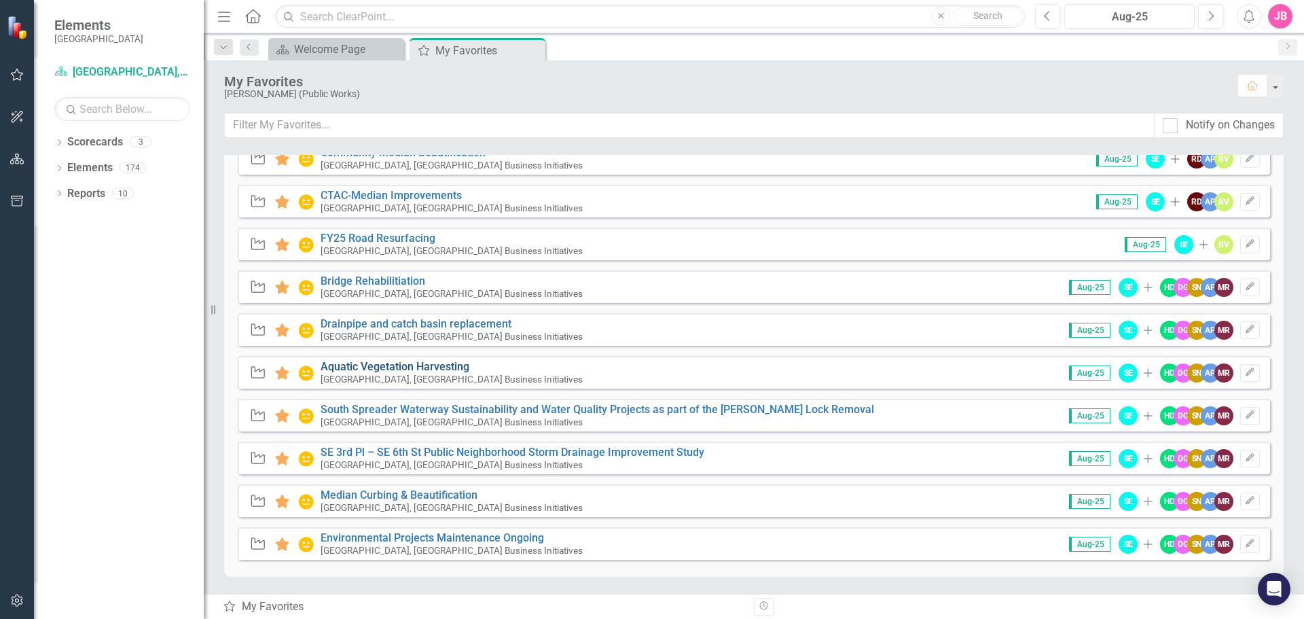
click at [394, 367] on link "Aquatic Vegetation Harvesting" at bounding box center [395, 366] width 149 height 13
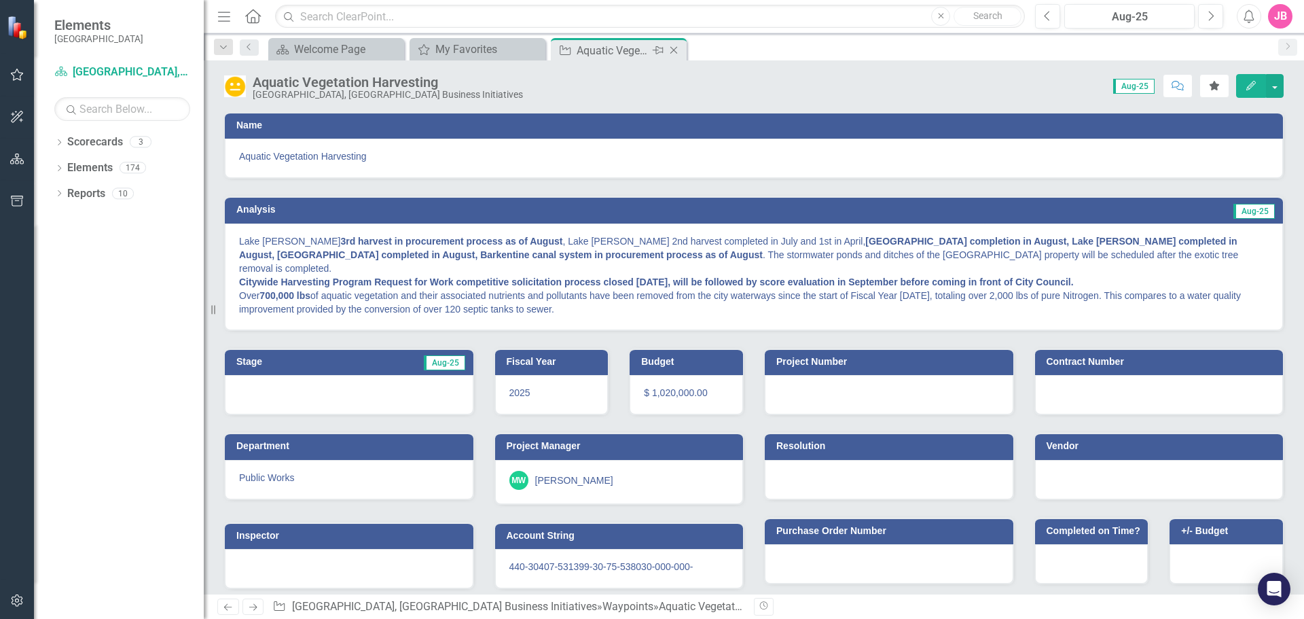
click at [676, 48] on icon "Close" at bounding box center [674, 50] width 14 height 11
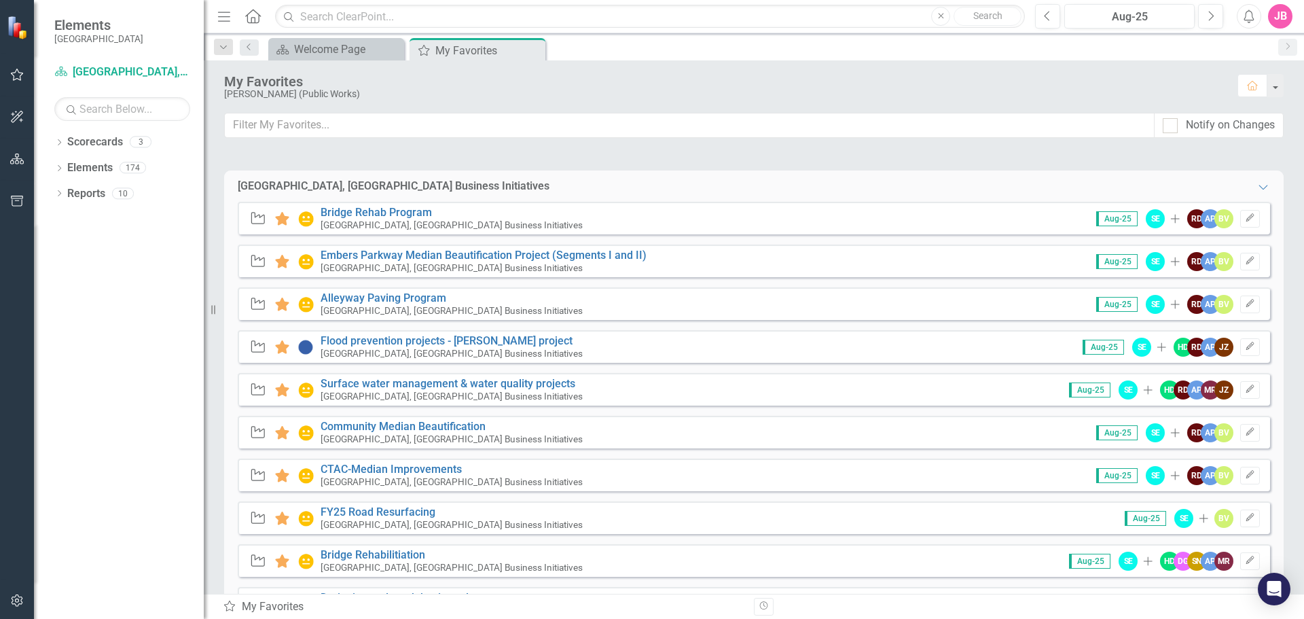
scroll to position [272, 0]
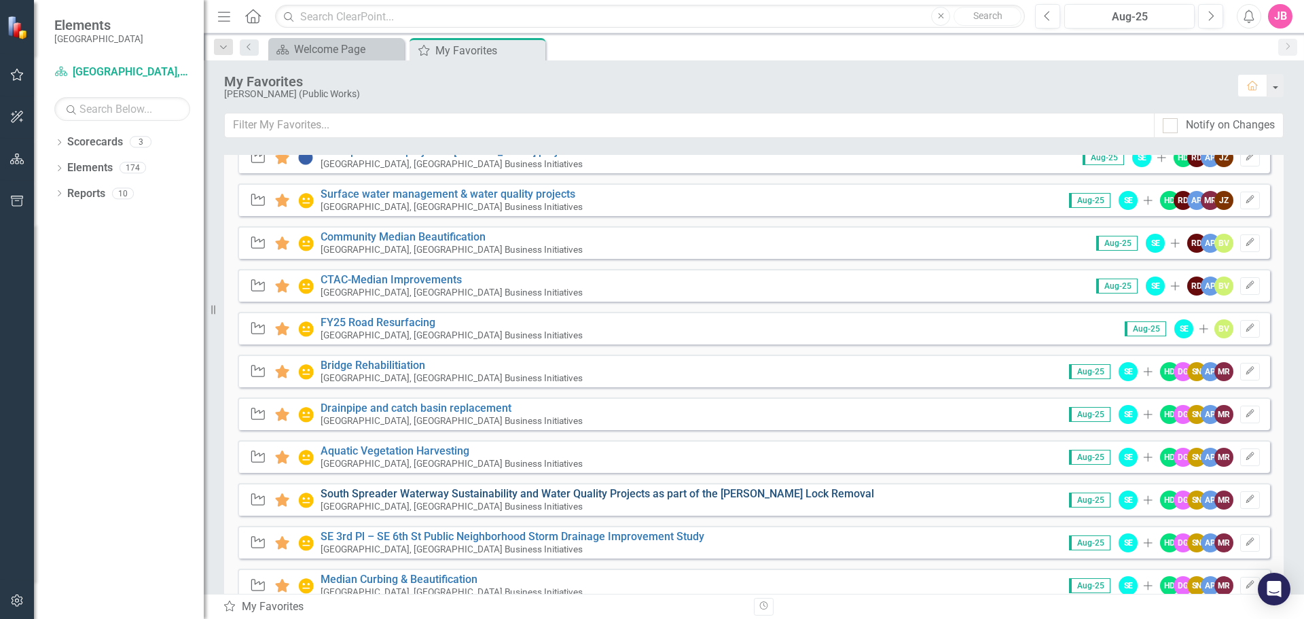
click at [415, 490] on link "South Spreader Waterway Sustainability and Water Quality Projects as part of th…" at bounding box center [598, 493] width 554 height 13
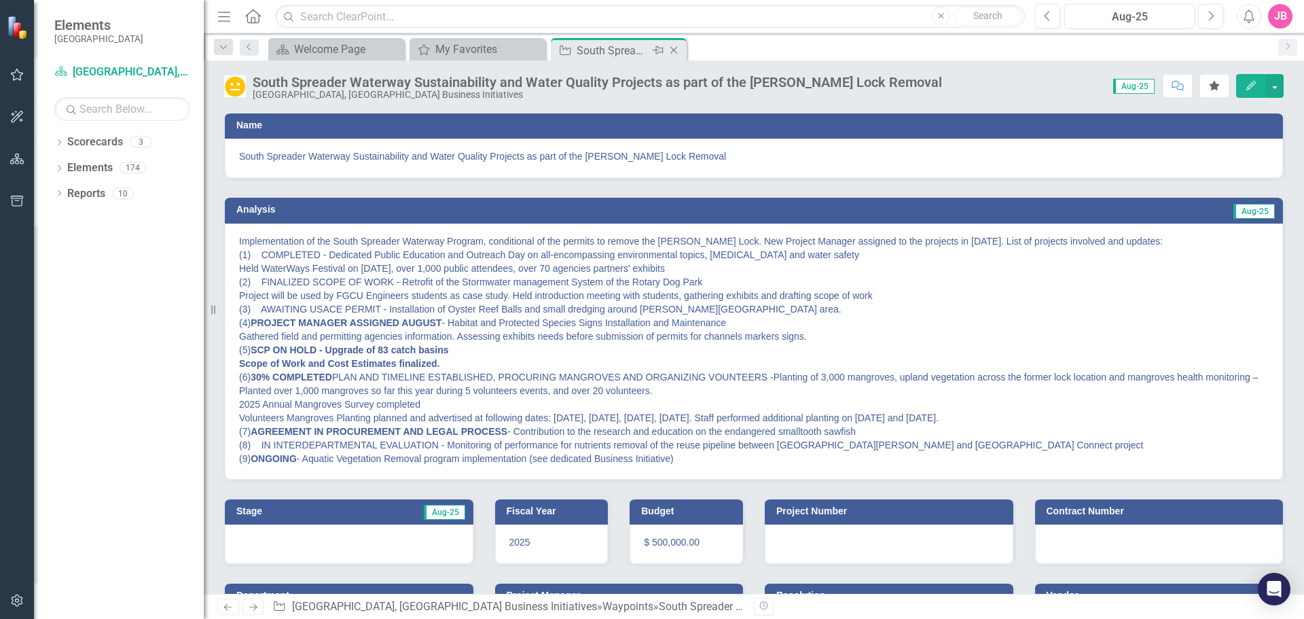
click at [676, 44] on div "Close" at bounding box center [674, 50] width 17 height 17
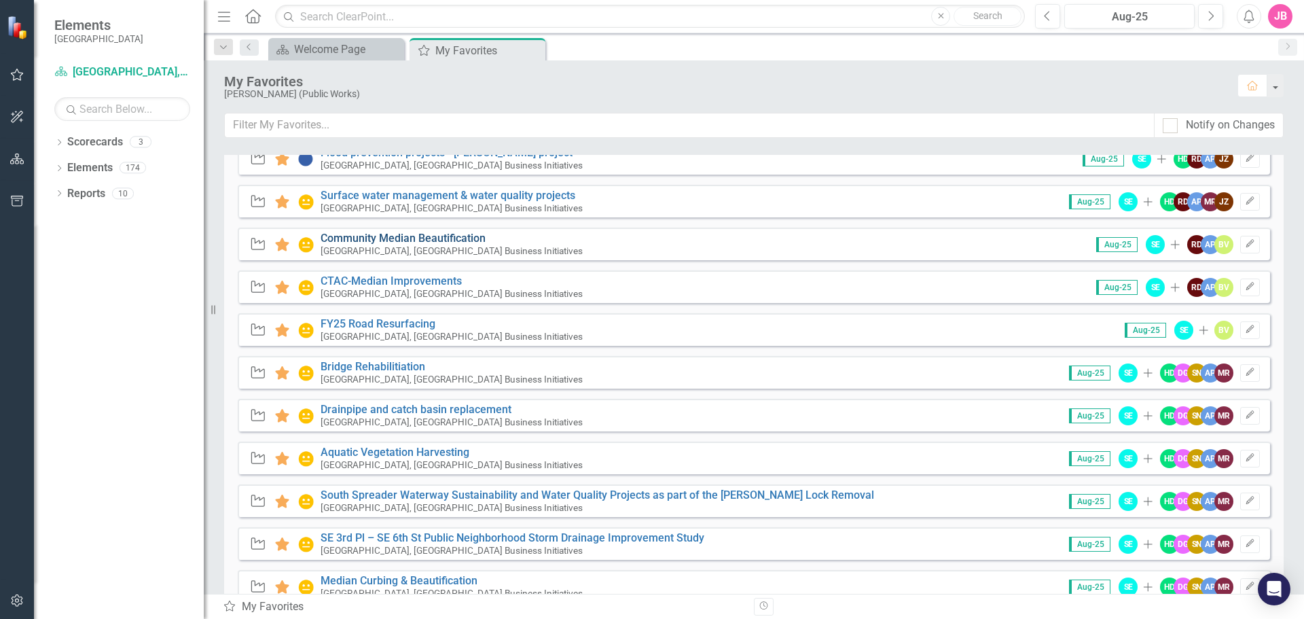
scroll to position [272, 0]
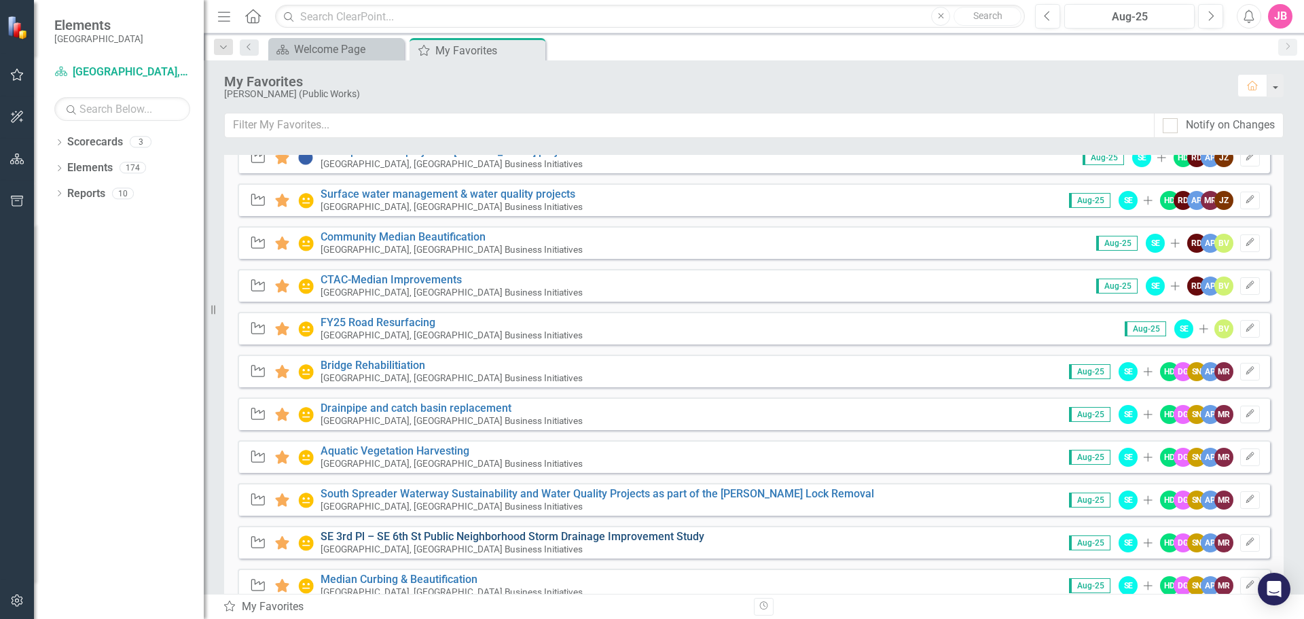
click at [394, 535] on link "SE 3rd Pl – SE 6th St Public Neighborhood Storm Drainage Improvement Study" at bounding box center [513, 536] width 384 height 13
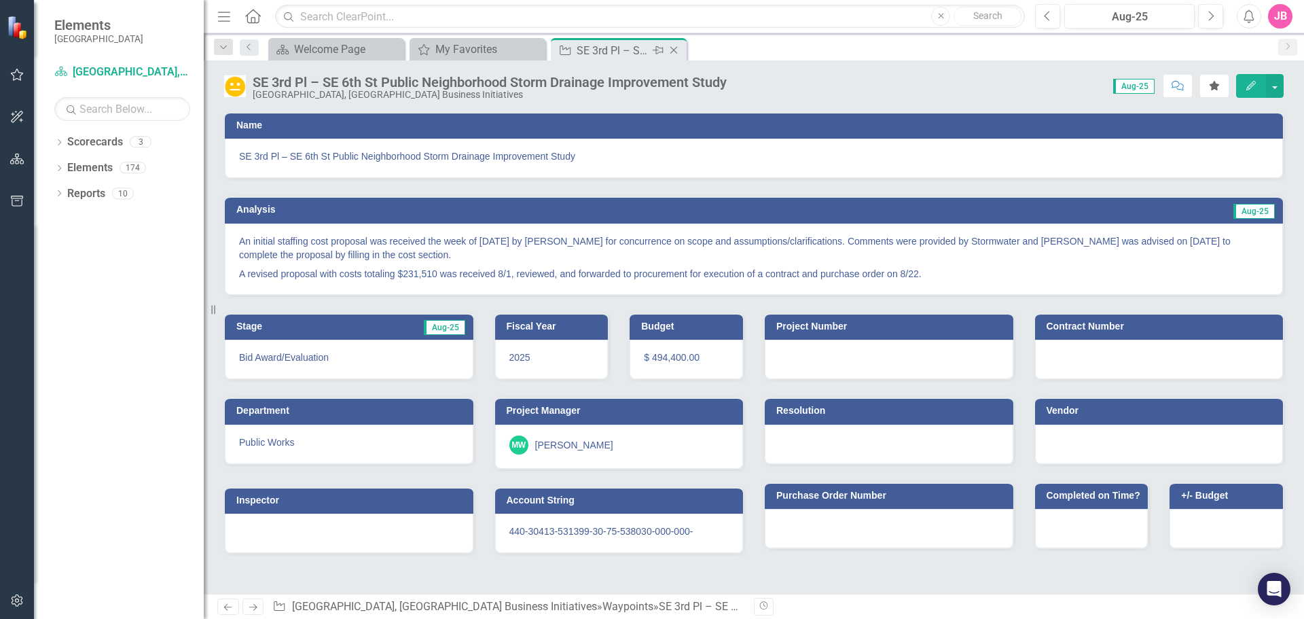
click at [675, 50] on icon "Close" at bounding box center [674, 50] width 14 height 11
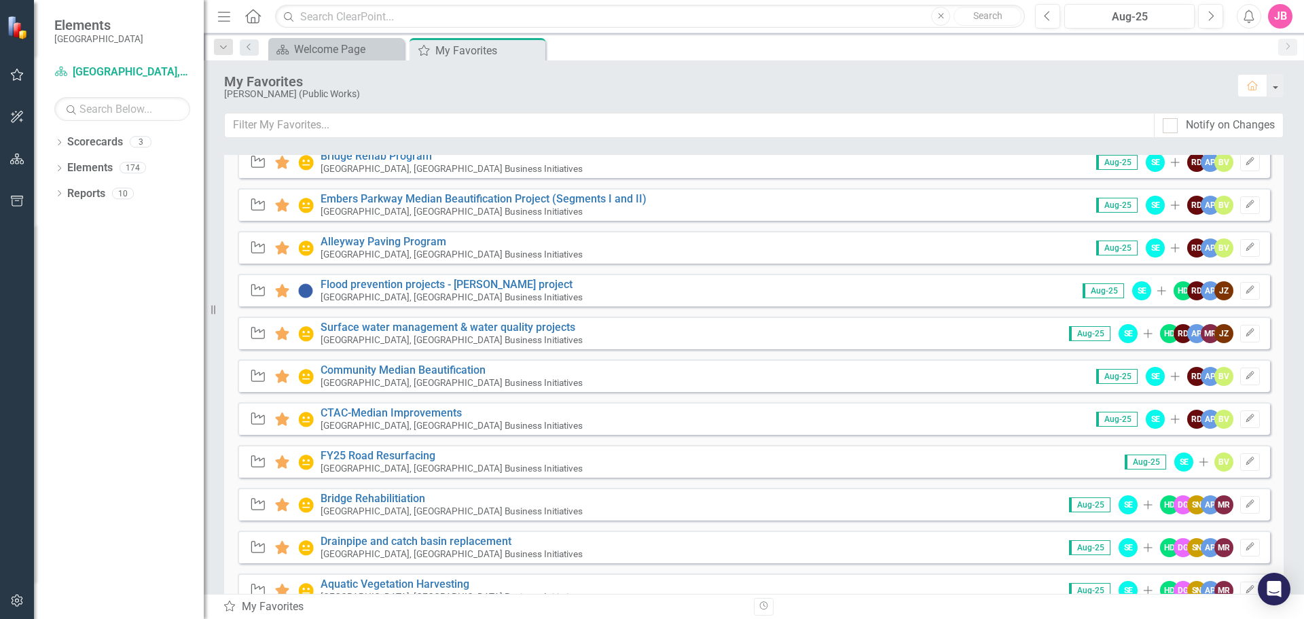
scroll to position [356, 0]
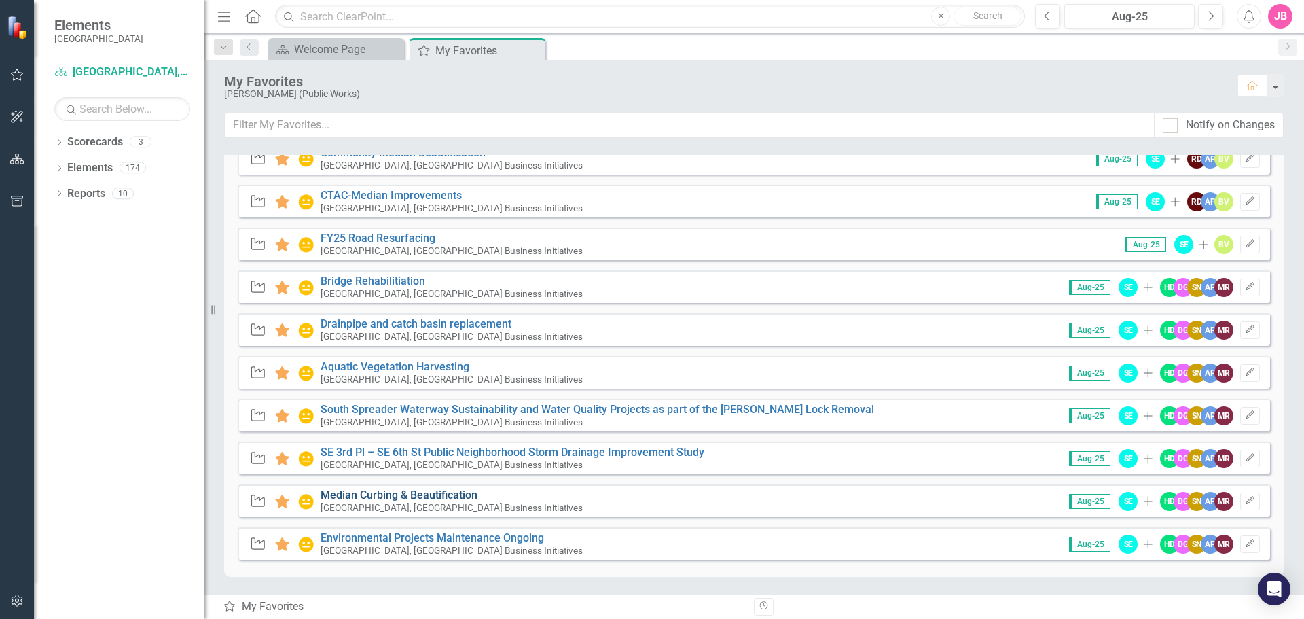
click at [403, 489] on link "Median Curbing & Beautification" at bounding box center [399, 494] width 157 height 13
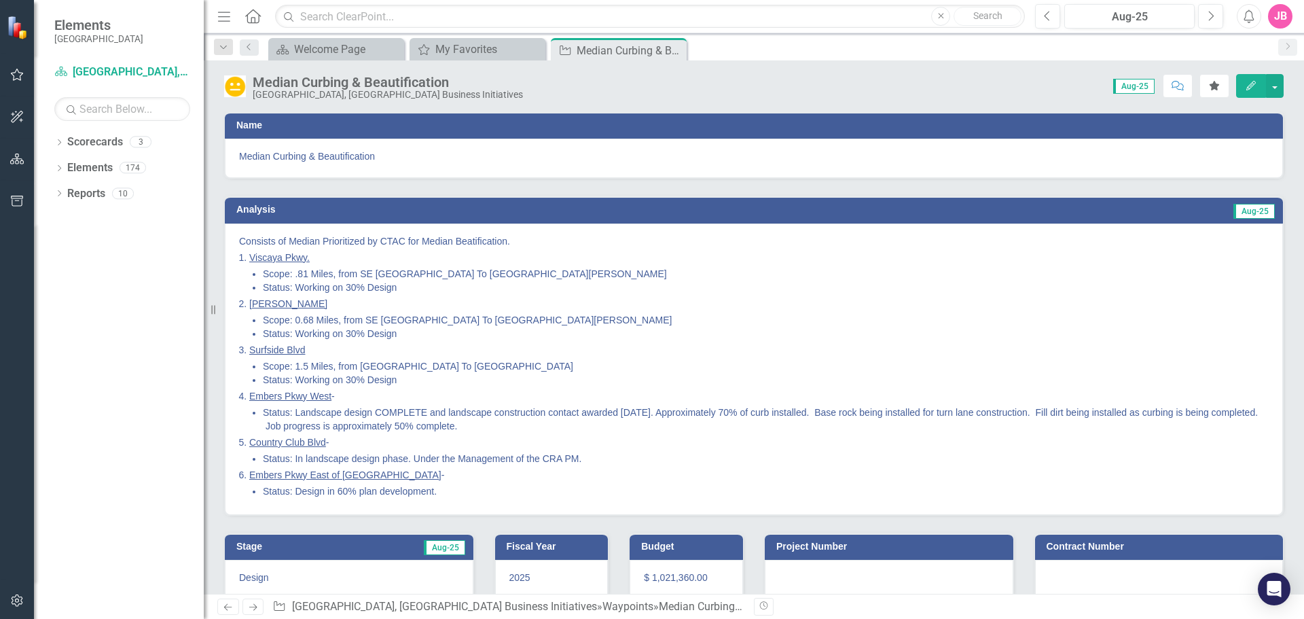
click at [0, 0] on icon "Close" at bounding box center [0, 0] width 0 height 0
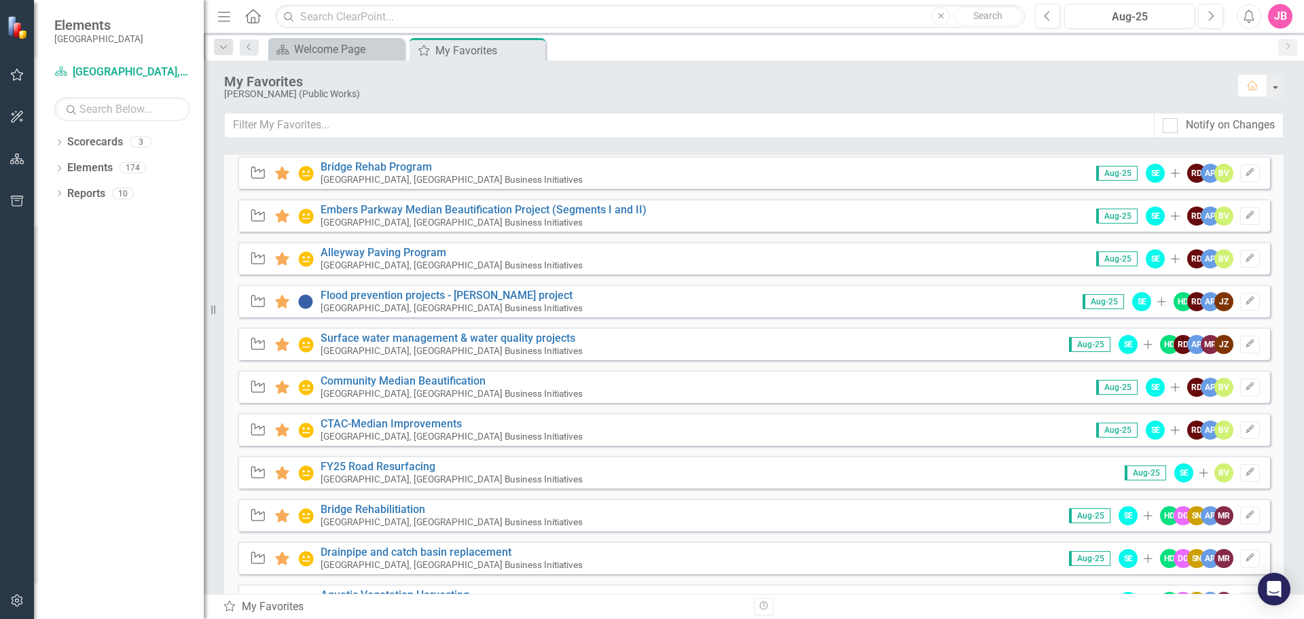
scroll to position [356, 0]
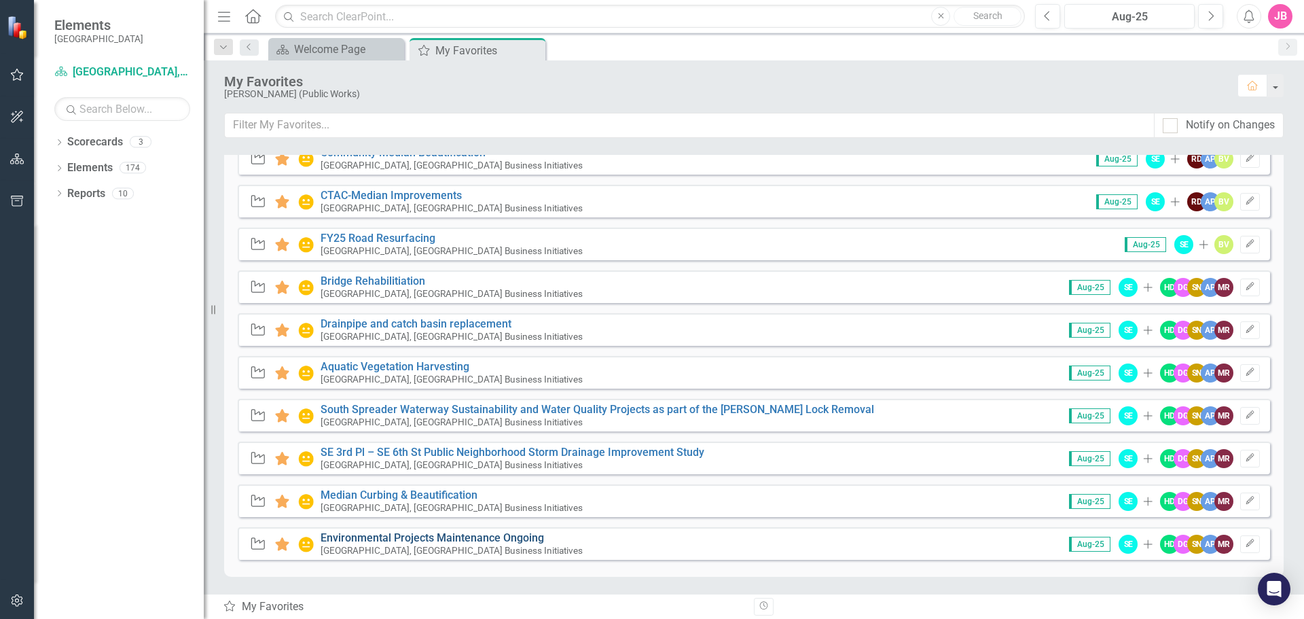
click at [414, 539] on link "Environmental Projects Maintenance Ongoing" at bounding box center [432, 537] width 223 height 13
